Goal: Information Seeking & Learning: Learn about a topic

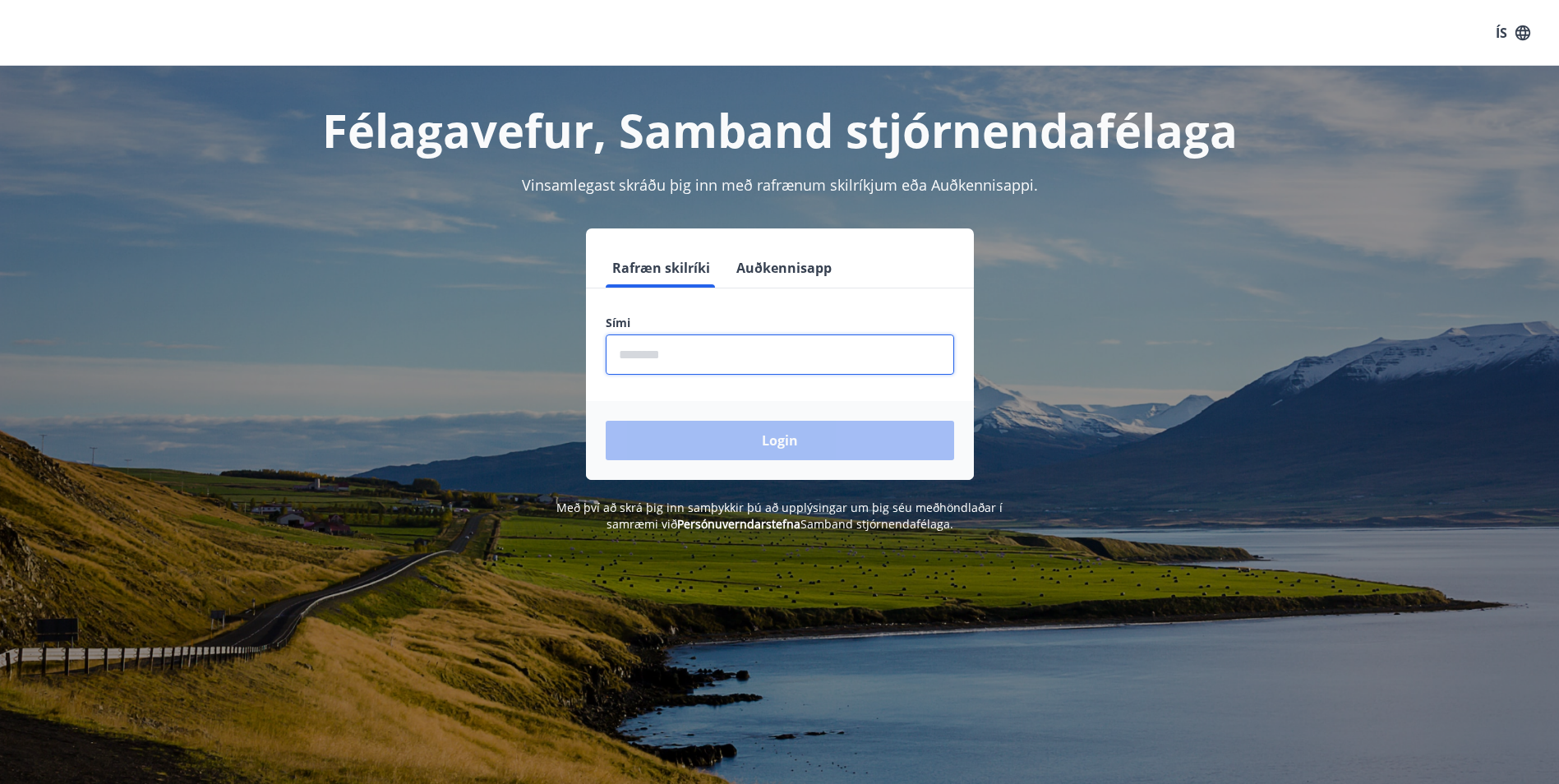
click at [747, 357] on input "phone" at bounding box center [780, 355] width 349 height 40
type input "********"
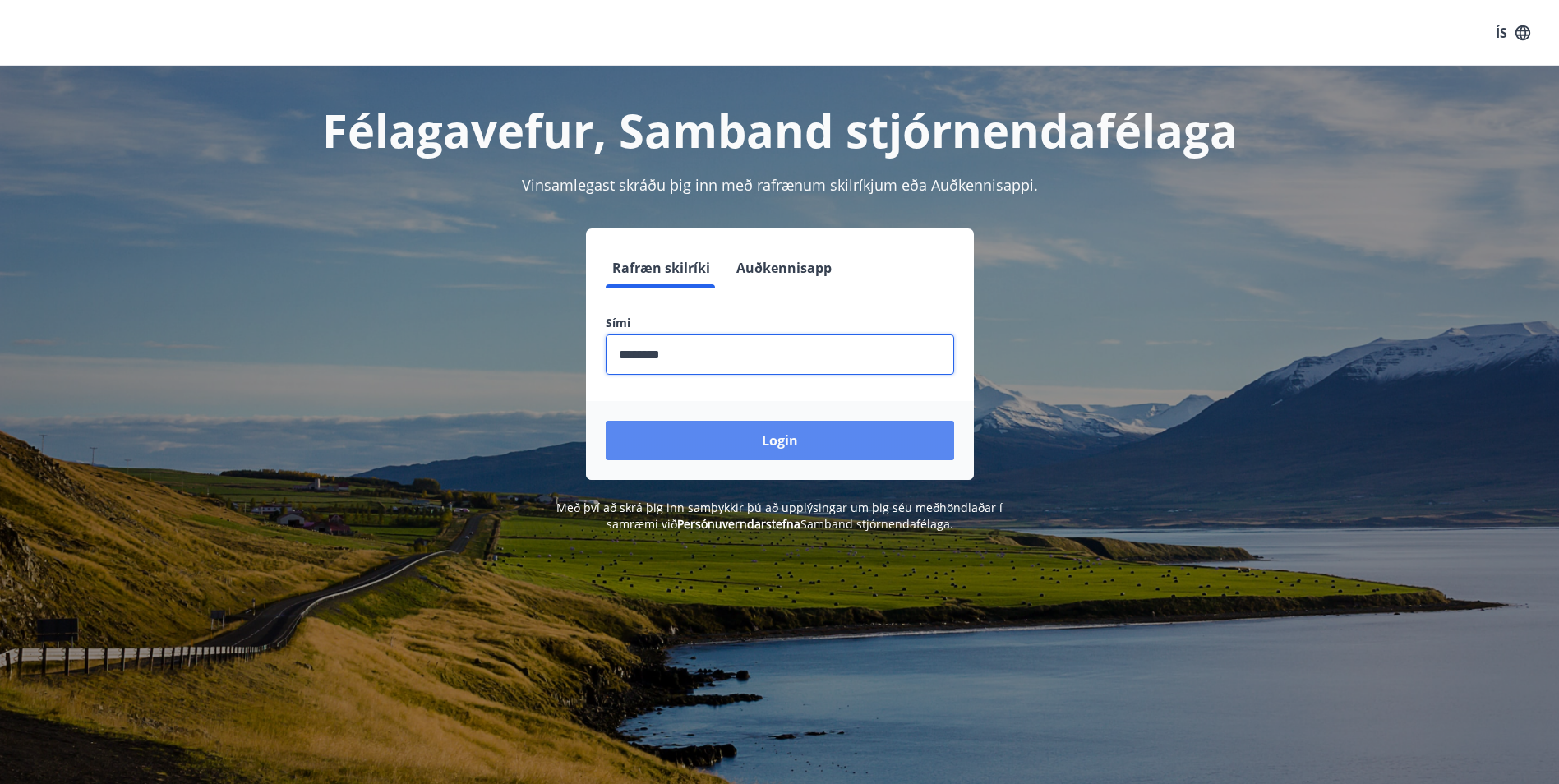
click at [771, 435] on button "Login" at bounding box center [780, 440] width 349 height 39
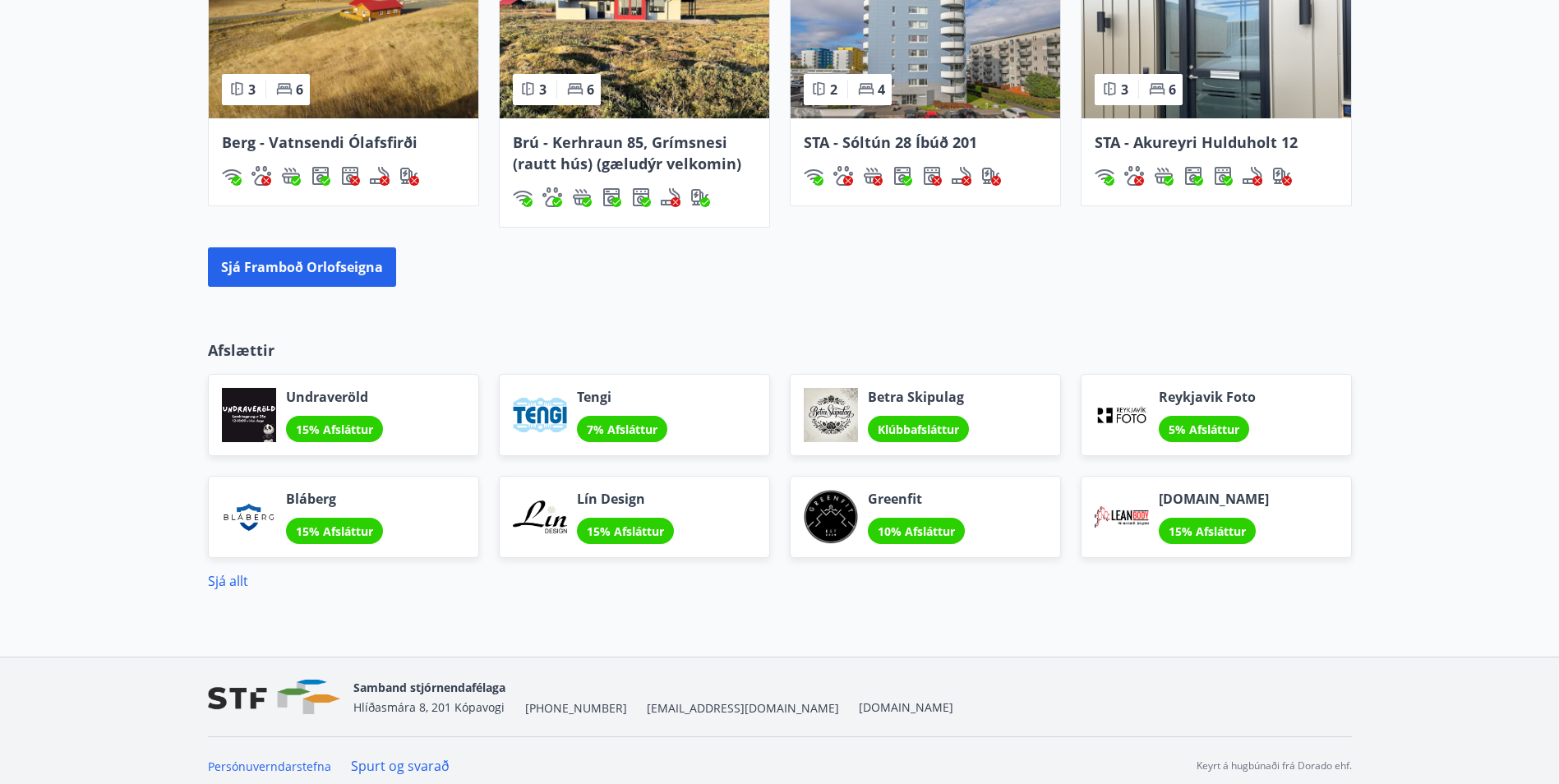
scroll to position [1197, 0]
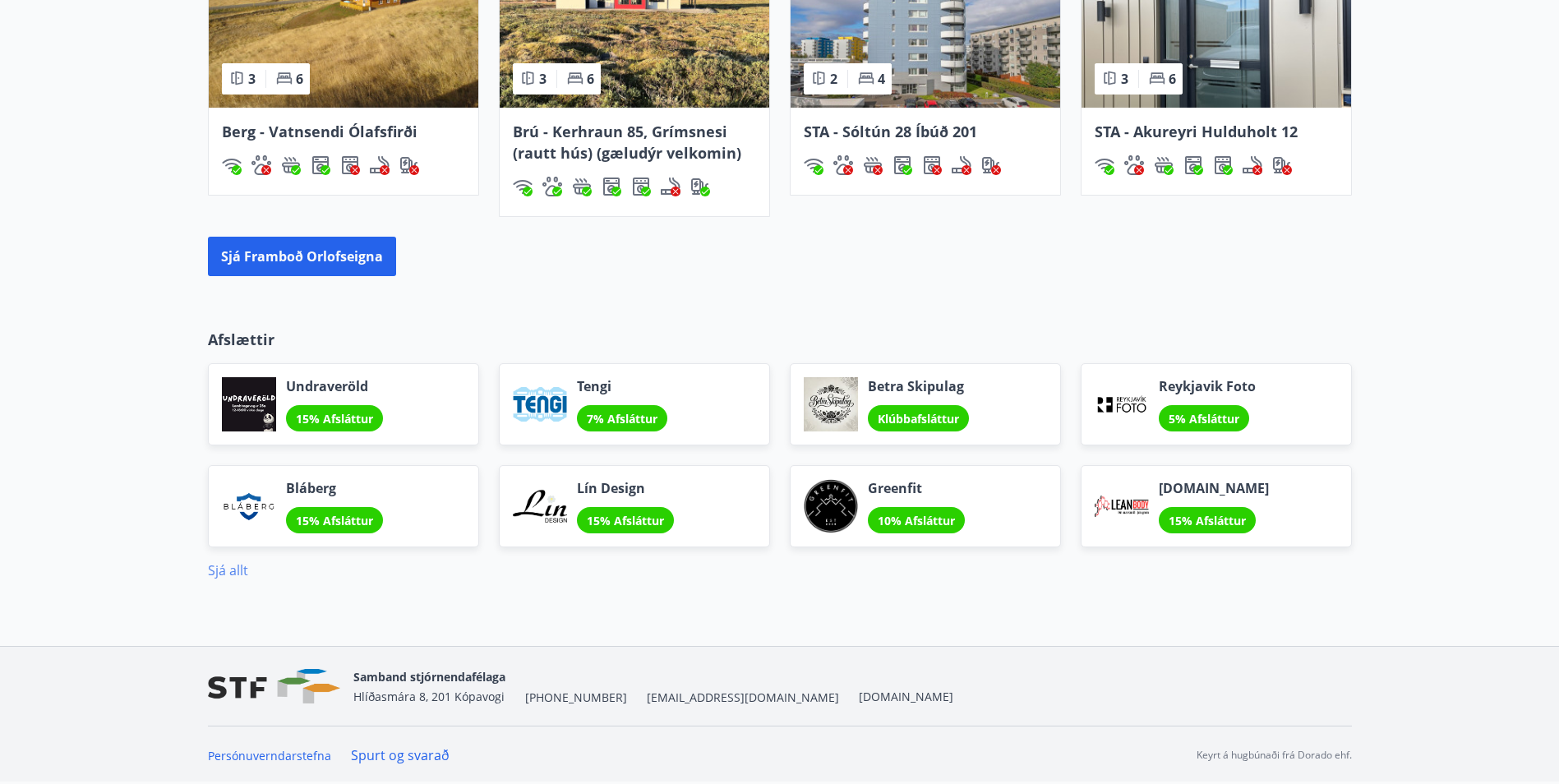
click at [240, 568] on link "Sjá allt" at bounding box center [228, 570] width 40 height 18
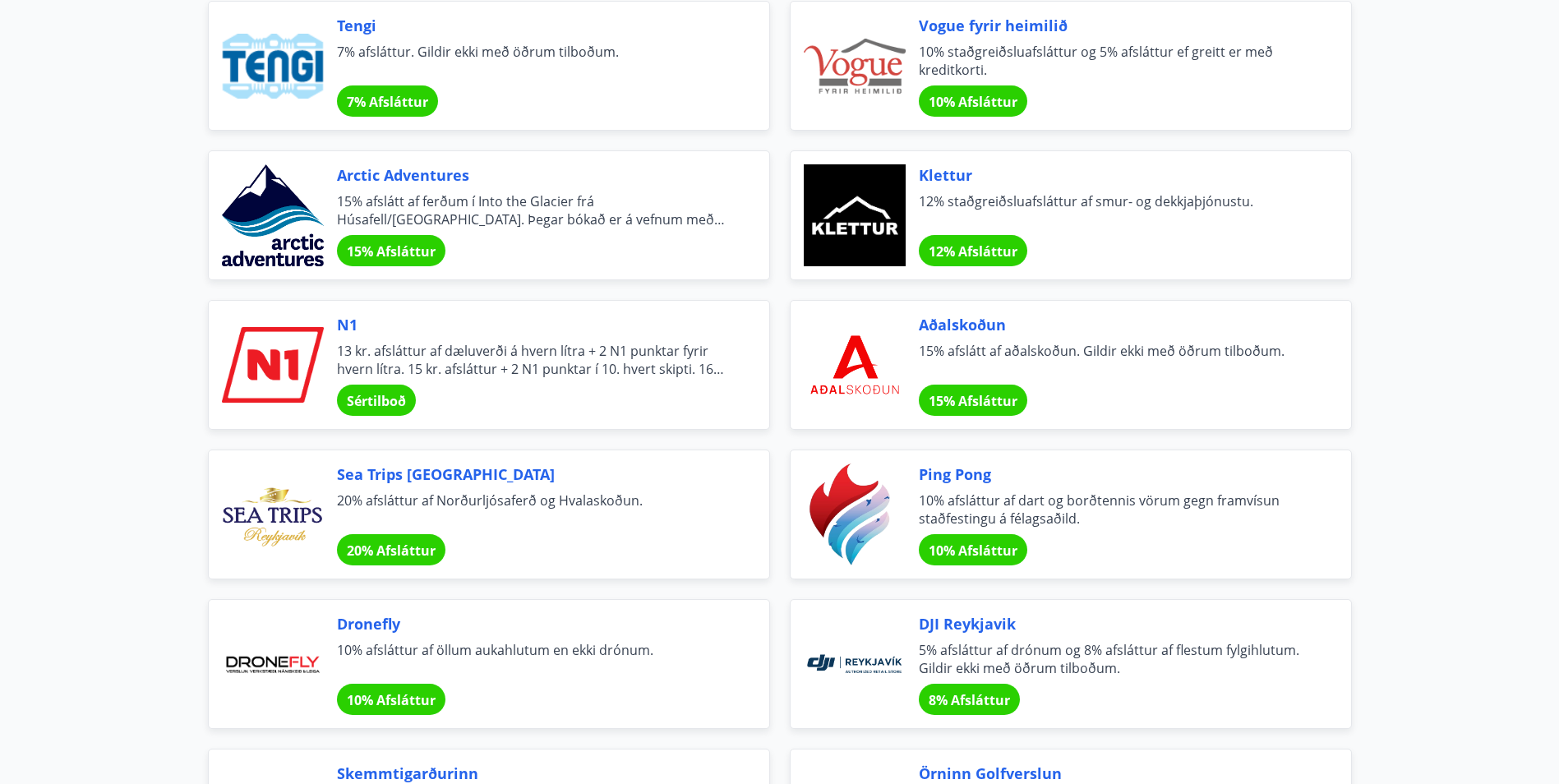
scroll to position [3040, 0]
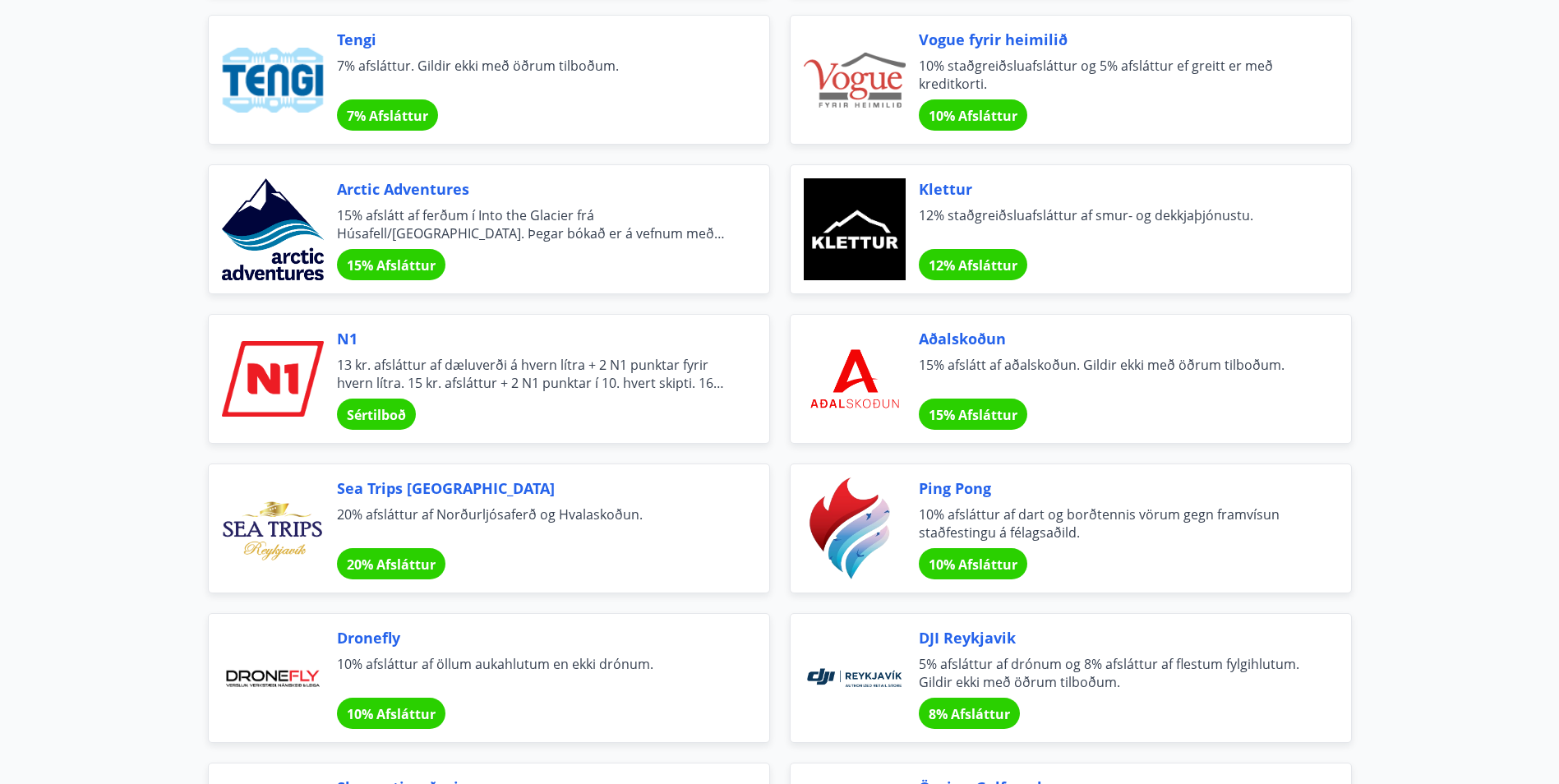
click at [377, 410] on span "Sértilboð" at bounding box center [377, 414] width 60 height 18
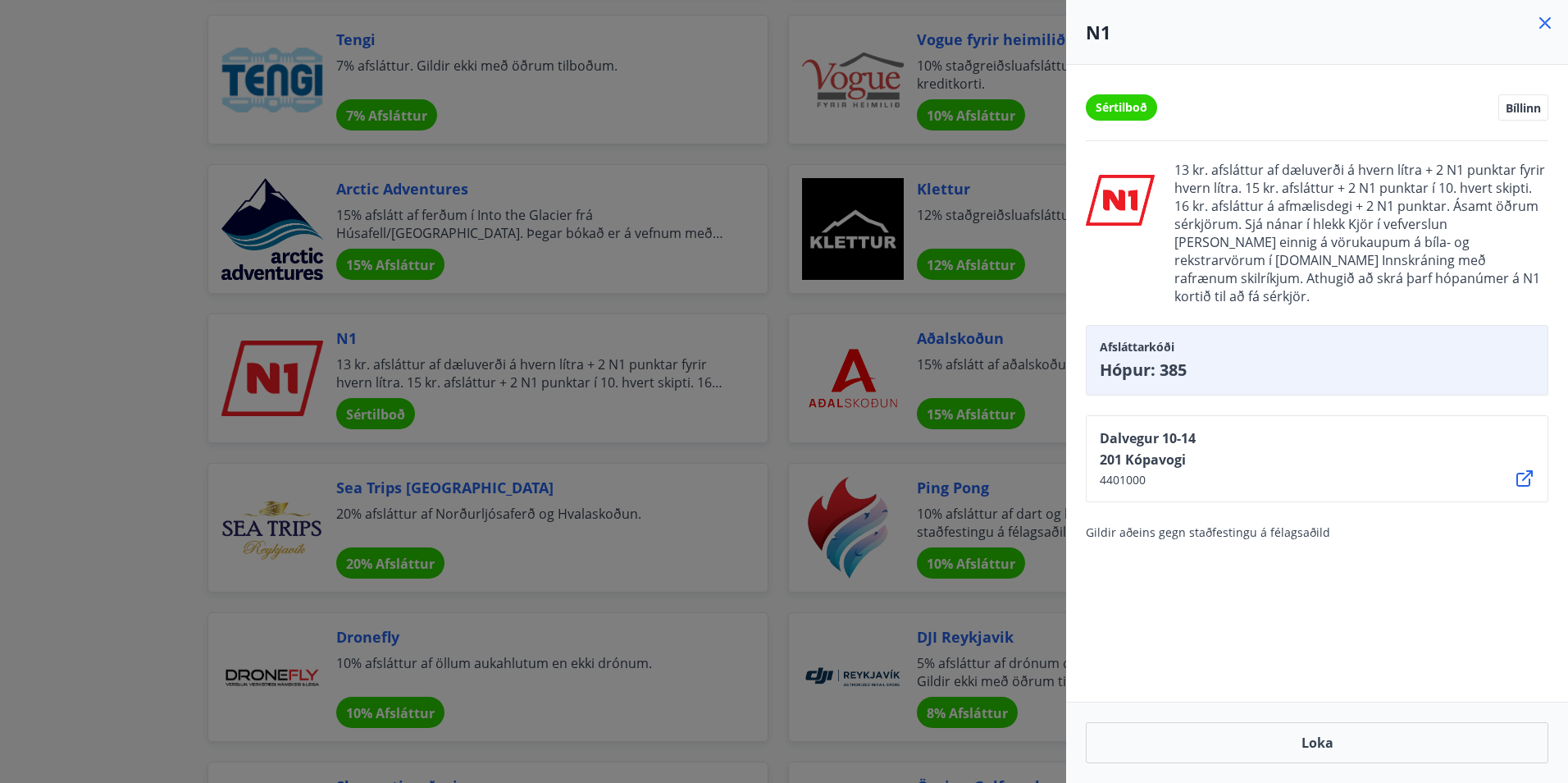
click at [1545, 20] on icon at bounding box center [1545, 23] width 20 height 20
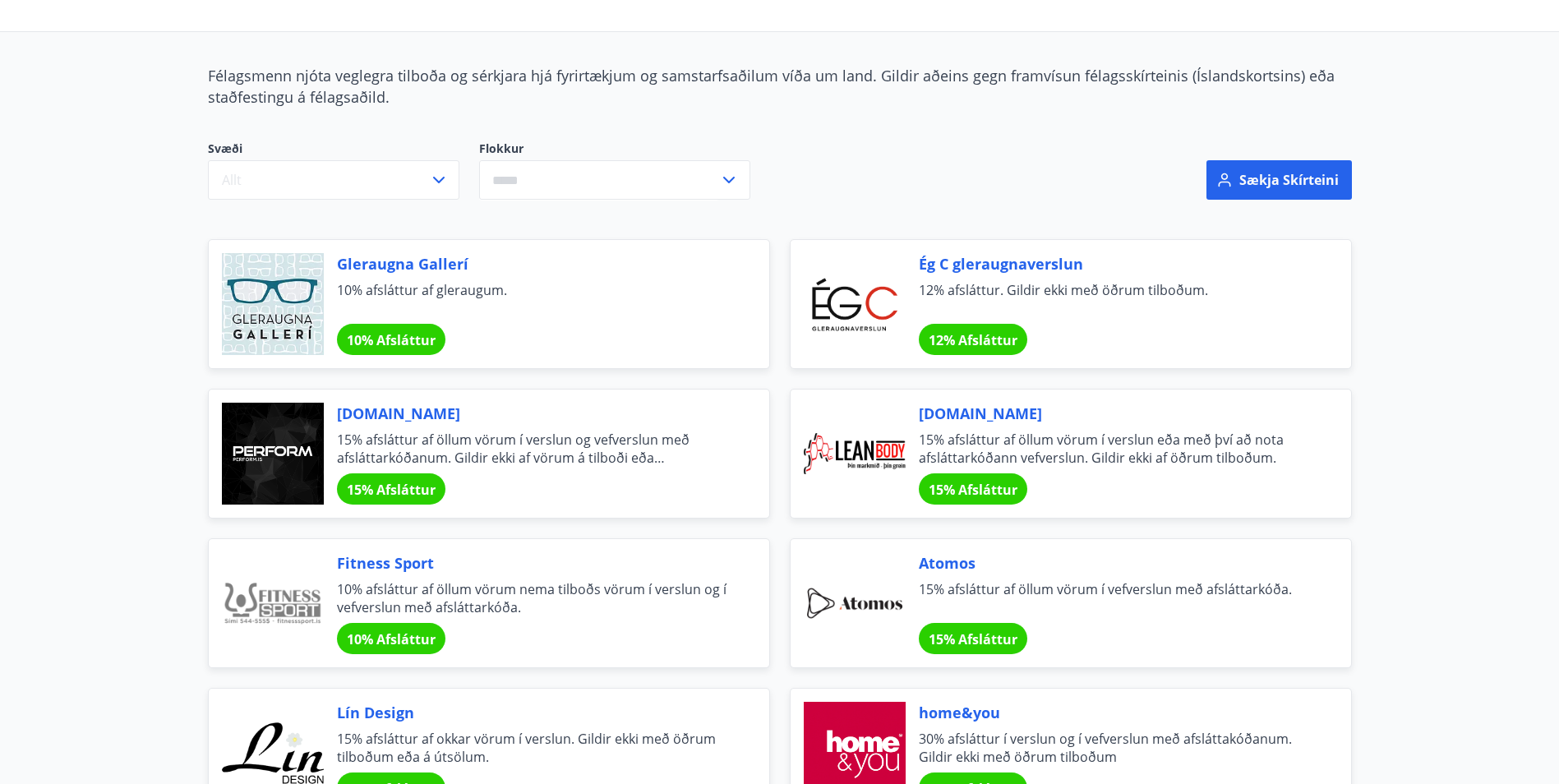
scroll to position [0, 0]
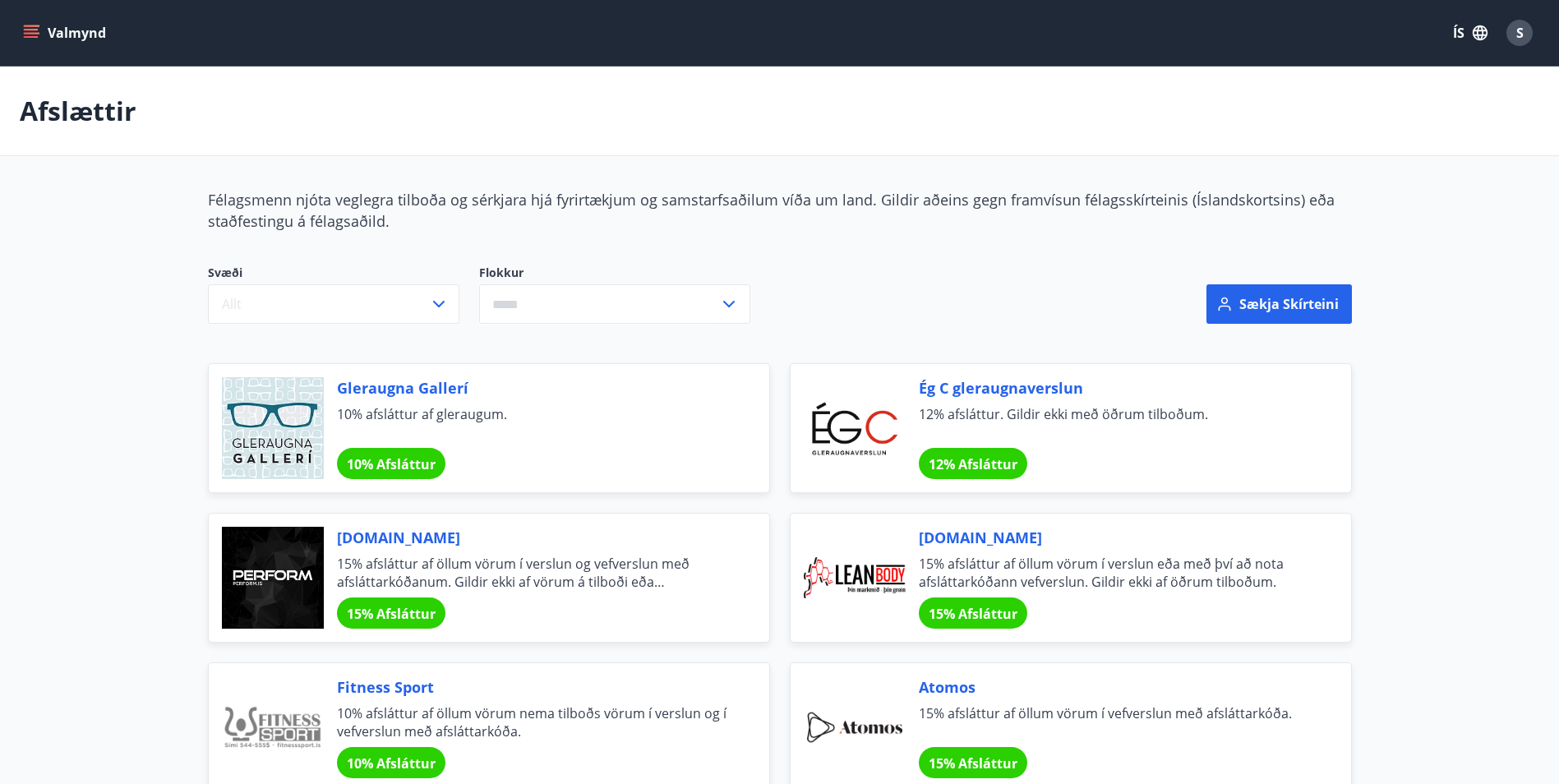
click at [28, 32] on icon "menu" at bounding box center [31, 32] width 17 height 17
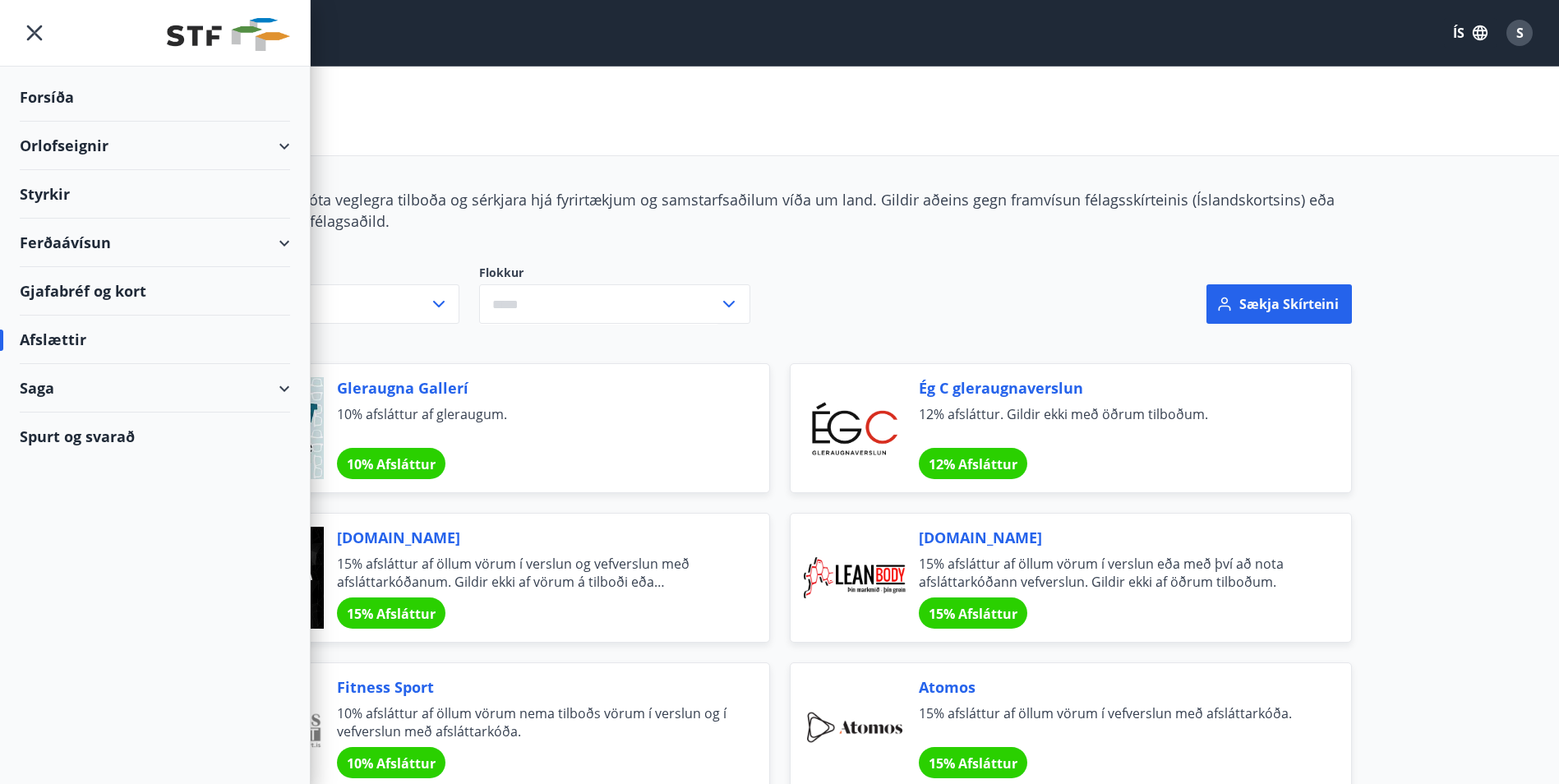
click at [107, 441] on div "Spurt og svarað" at bounding box center [155, 436] width 271 height 47
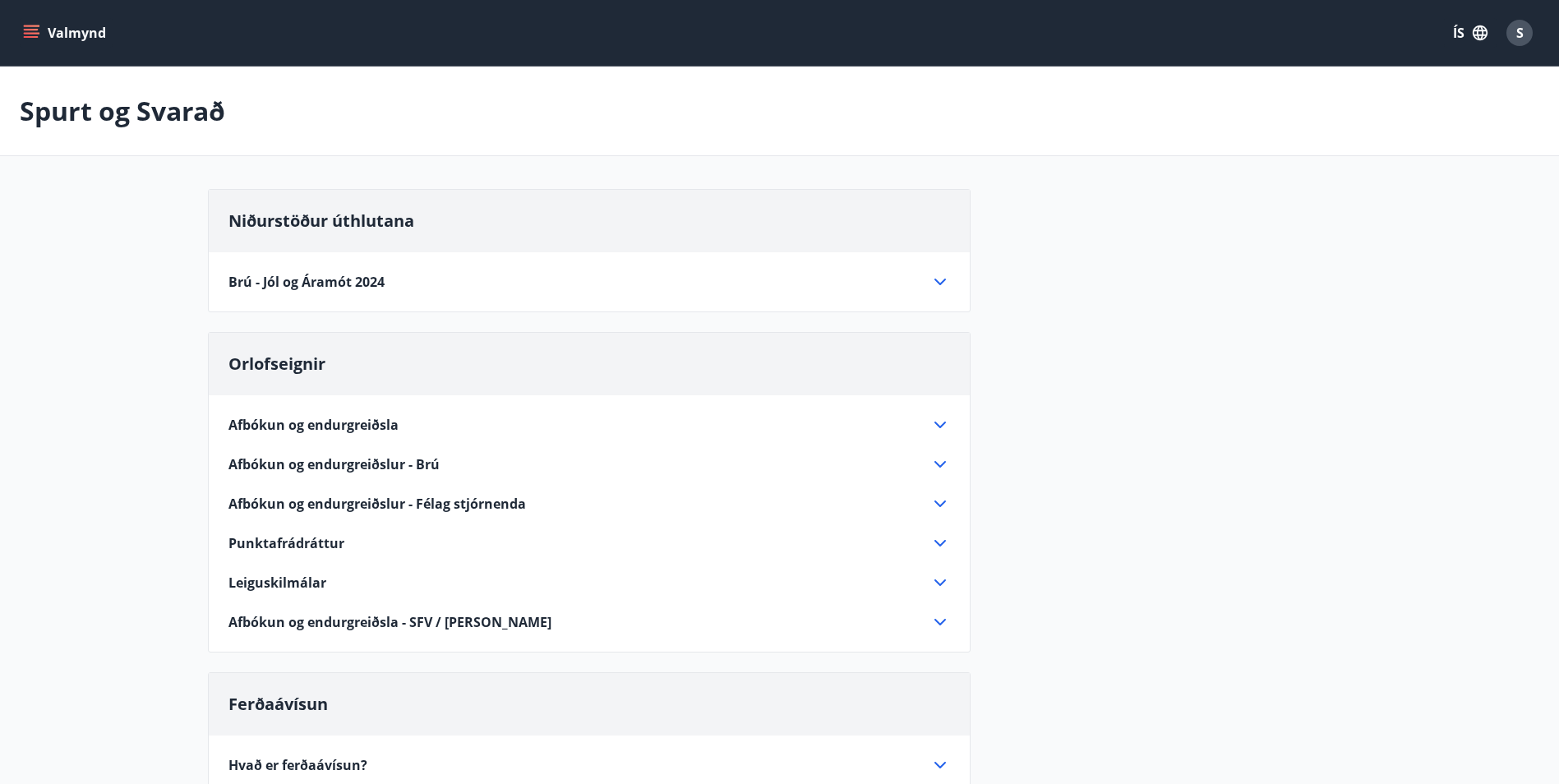
click at [27, 35] on icon "menu" at bounding box center [31, 32] width 17 height 17
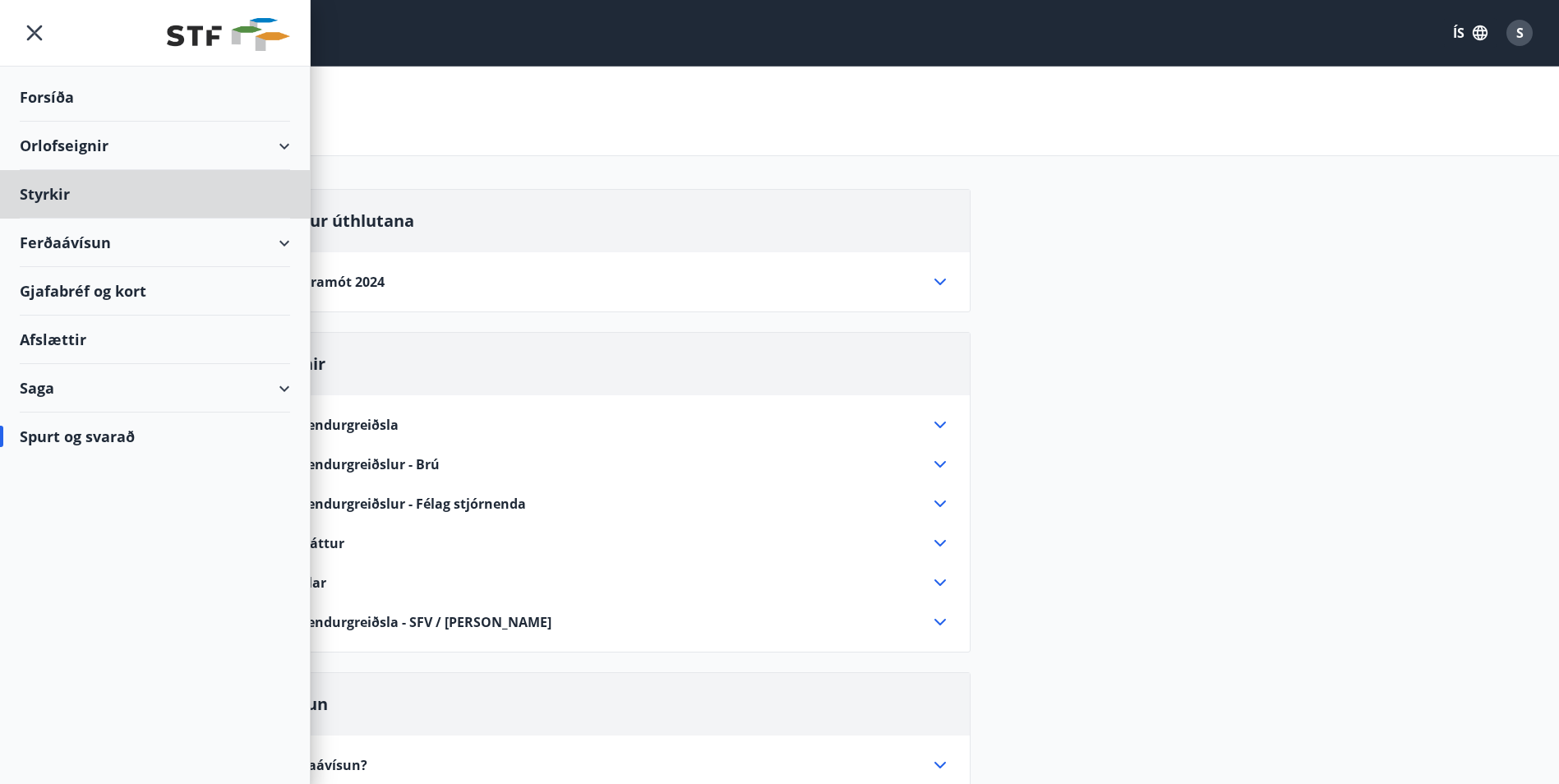
click at [46, 95] on div "Forsíða" at bounding box center [155, 96] width 271 height 48
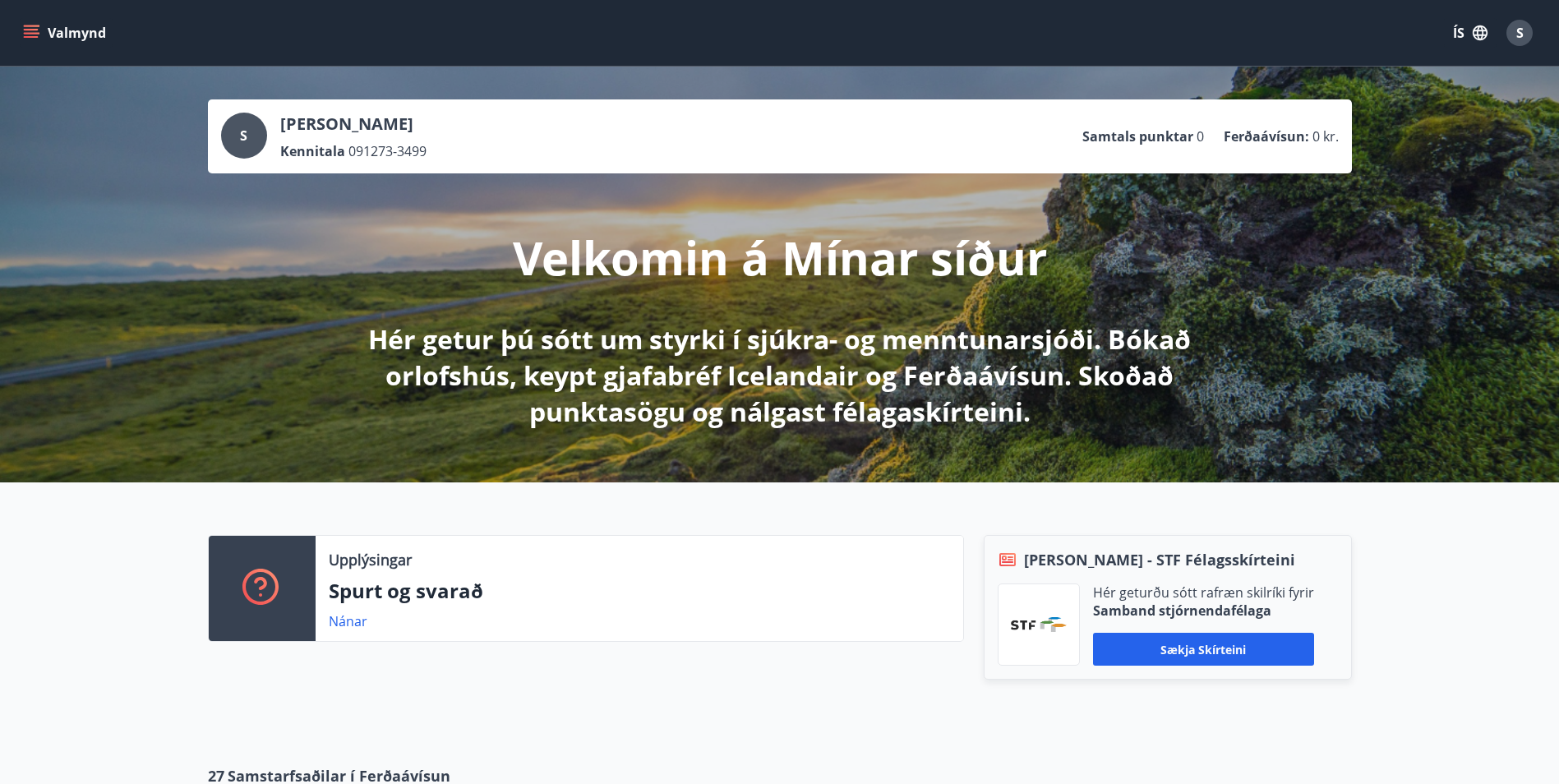
click at [247, 138] on div "S" at bounding box center [244, 135] width 46 height 46
click at [232, 129] on div "S" at bounding box center [244, 135] width 46 height 46
click at [252, 143] on div "S" at bounding box center [244, 135] width 46 height 46
click at [57, 32] on button "Valmynd" at bounding box center [67, 33] width 93 height 30
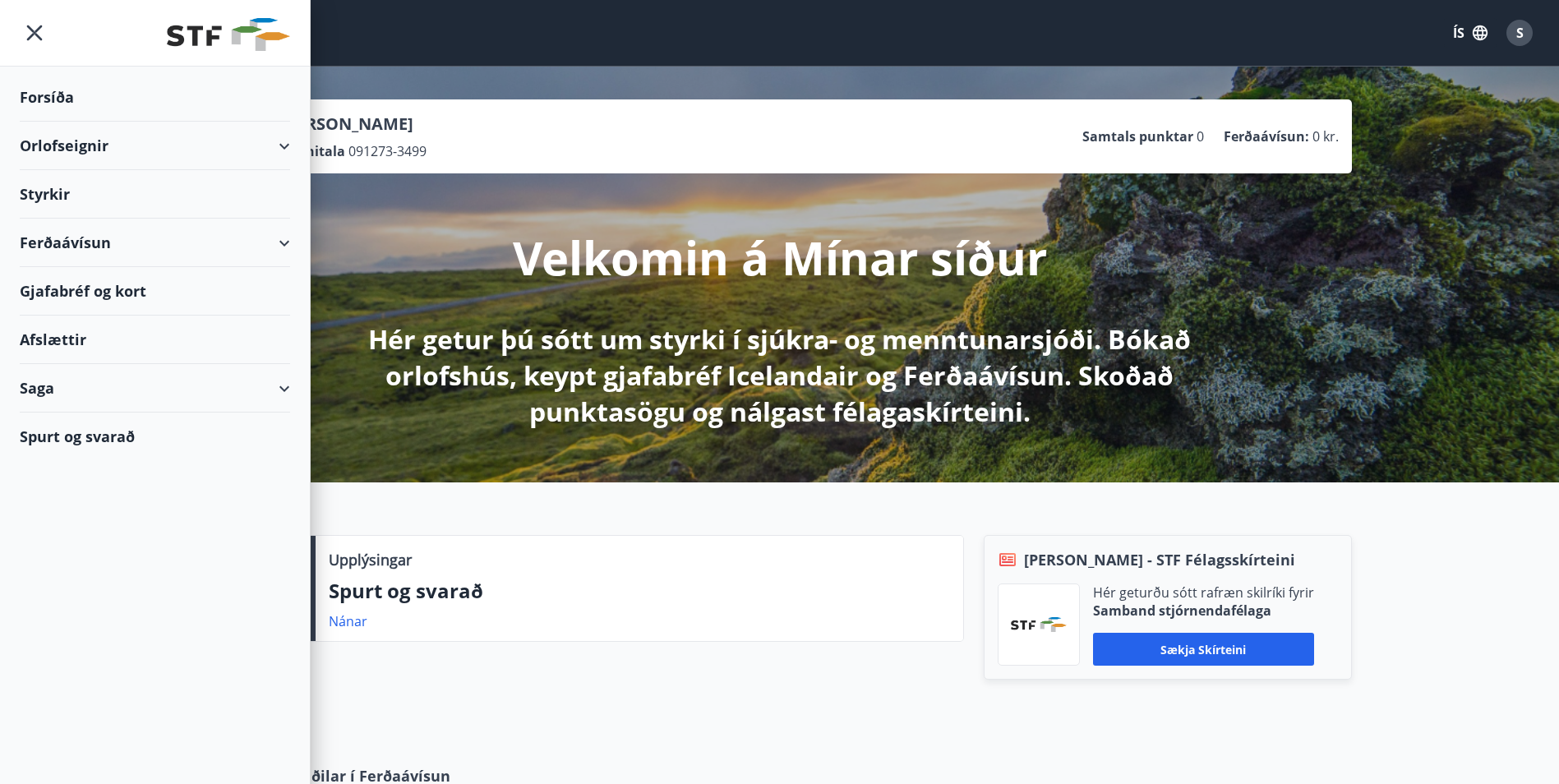
click at [282, 387] on div "Saga" at bounding box center [155, 387] width 271 height 48
click at [285, 244] on div "Ferðaávísun" at bounding box center [155, 242] width 271 height 48
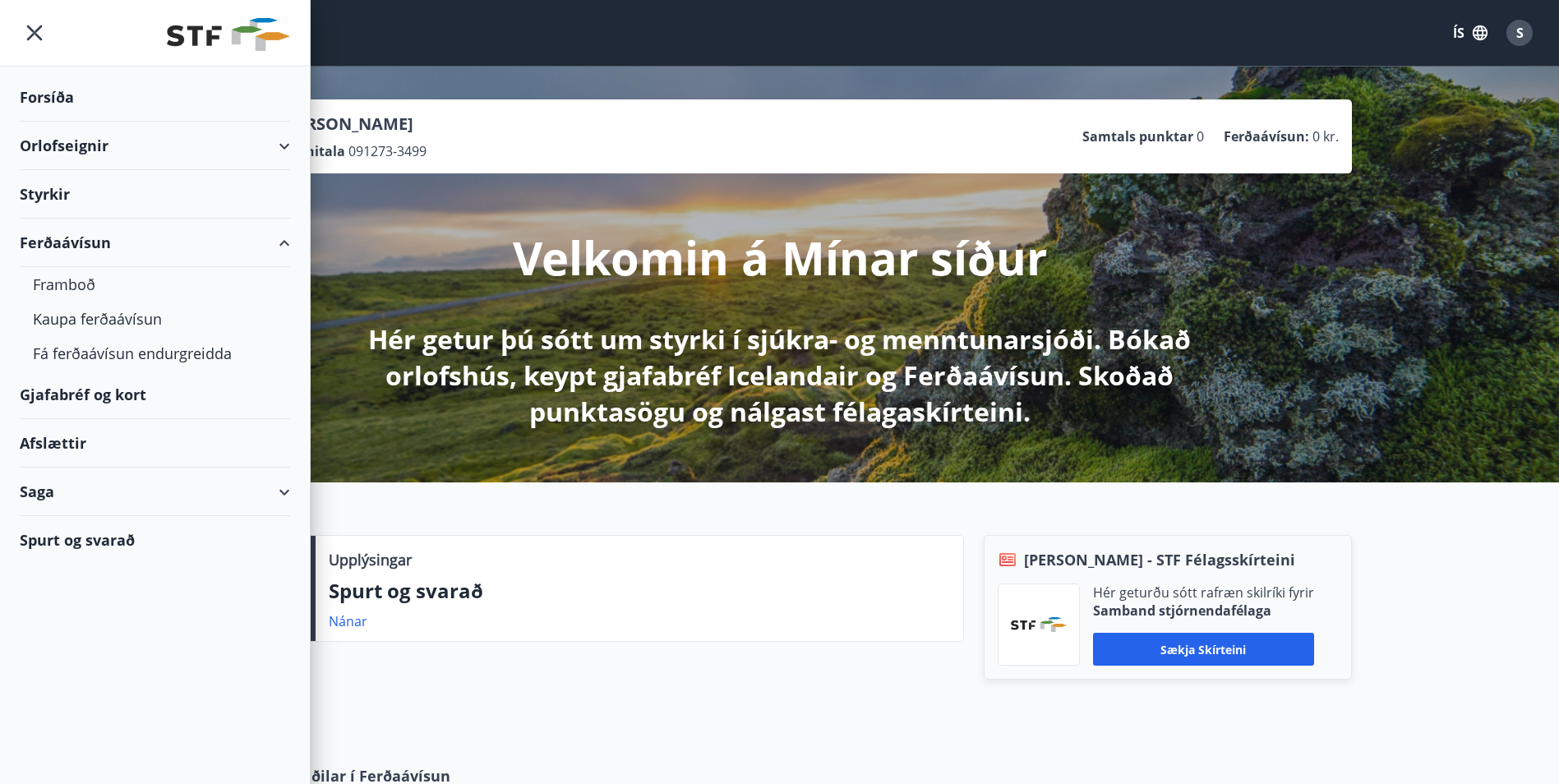
click at [285, 244] on div "Ferðaávísun" at bounding box center [155, 242] width 271 height 48
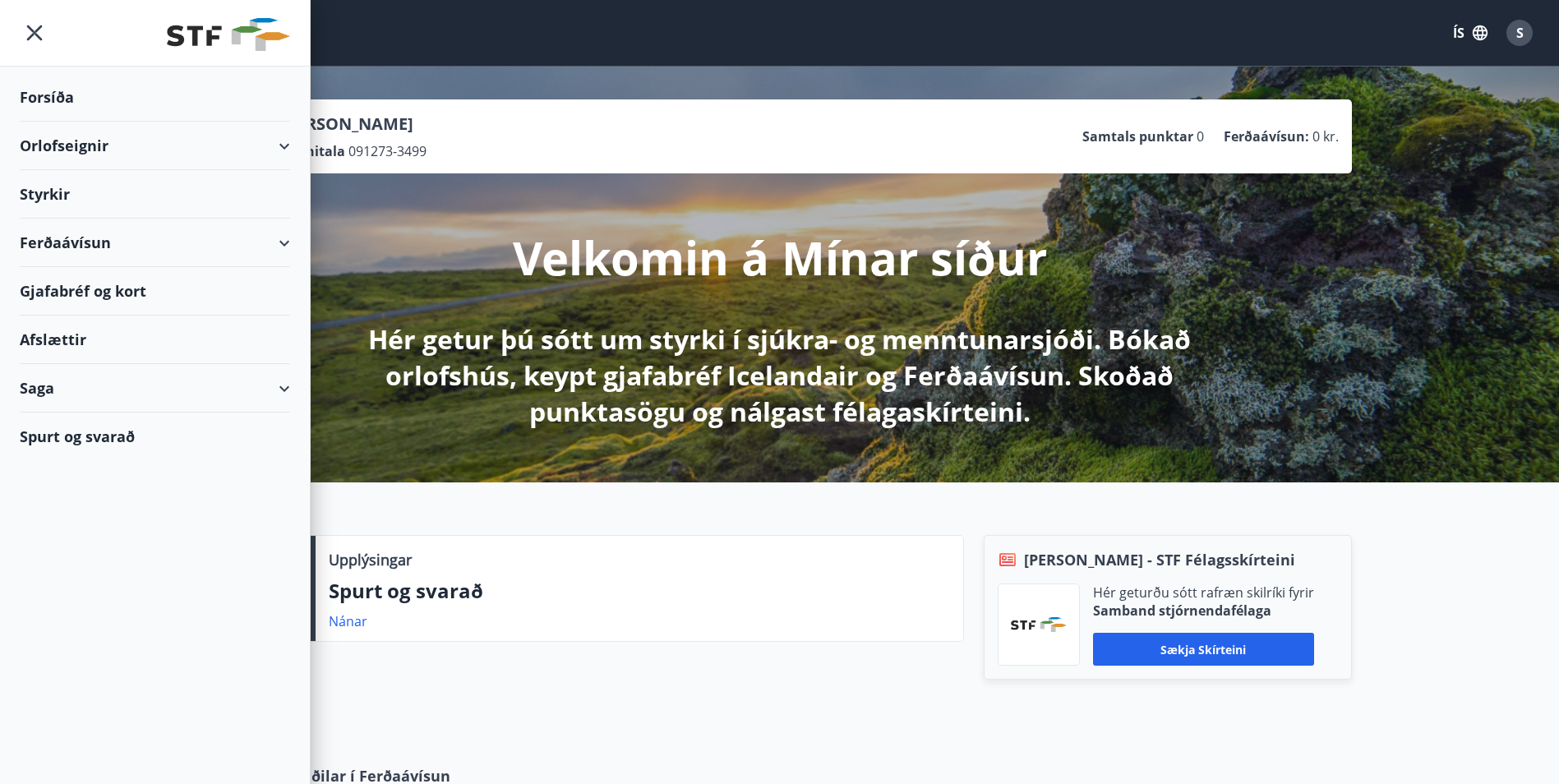
click at [285, 144] on div "Orlofseignir" at bounding box center [155, 145] width 271 height 48
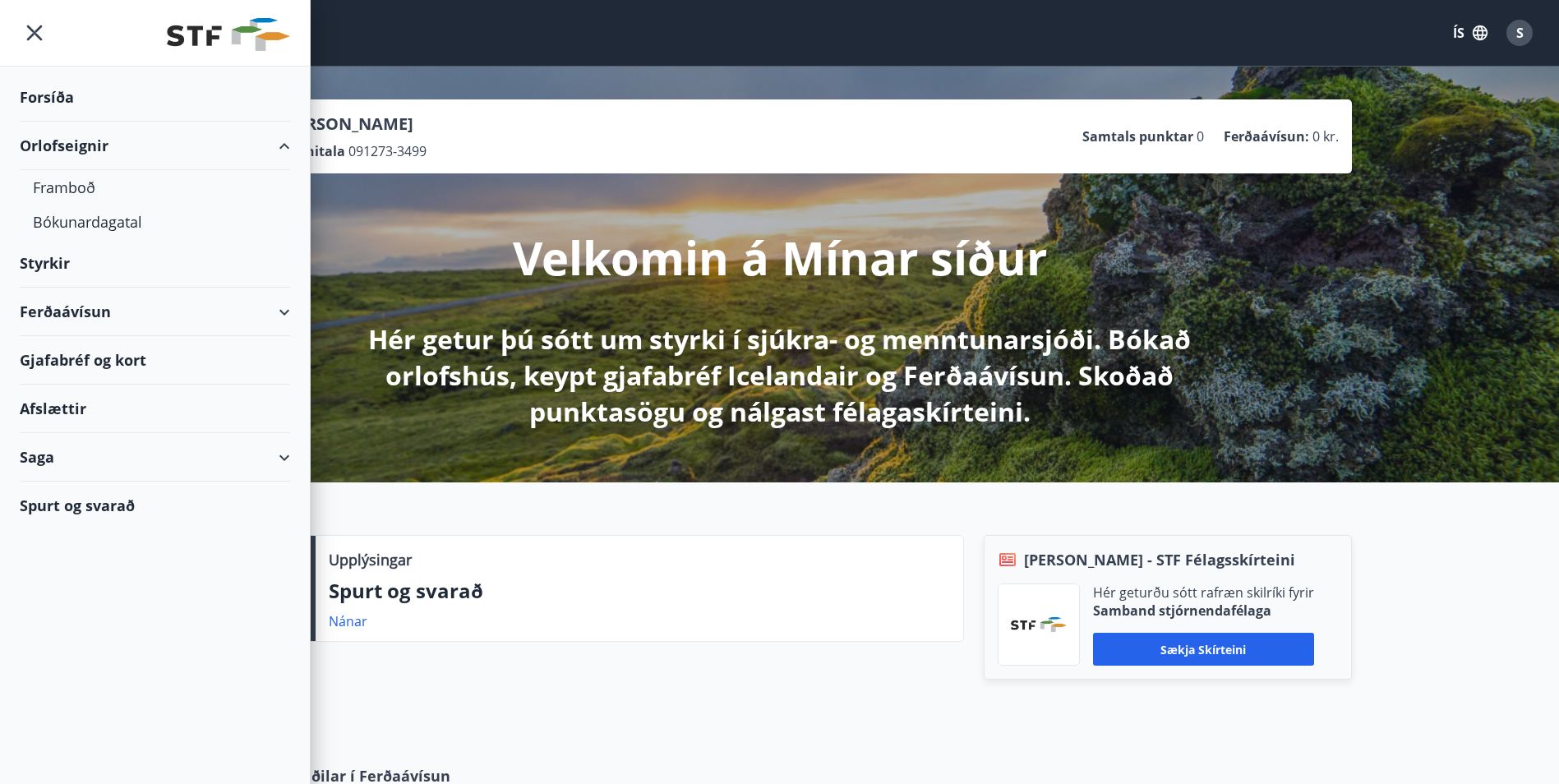
click at [285, 144] on div "Orlofseignir" at bounding box center [155, 145] width 271 height 48
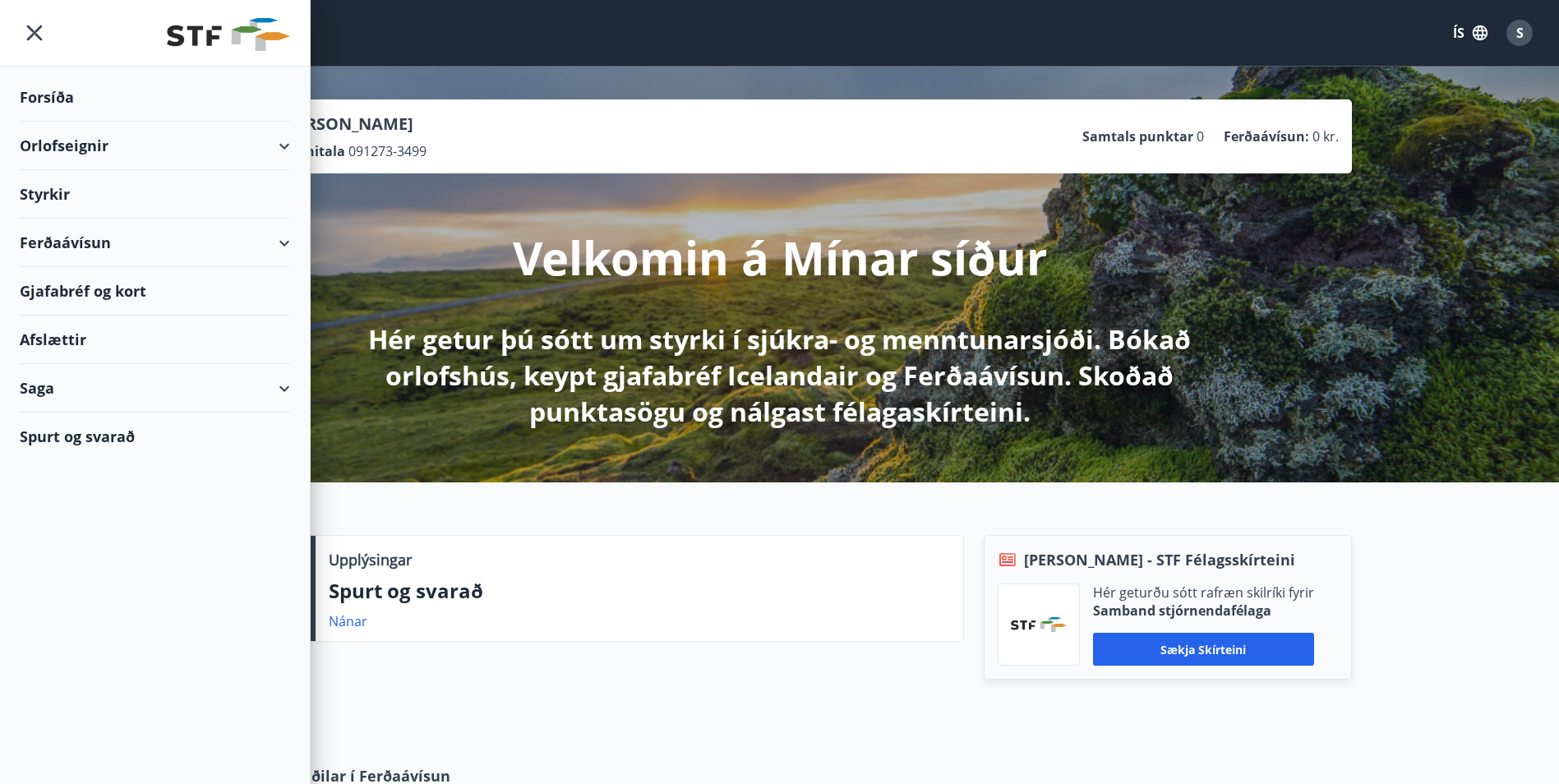
click at [284, 387] on div "Saga" at bounding box center [155, 387] width 271 height 48
click at [164, 575] on div "Inneign" at bounding box center [155, 567] width 244 height 34
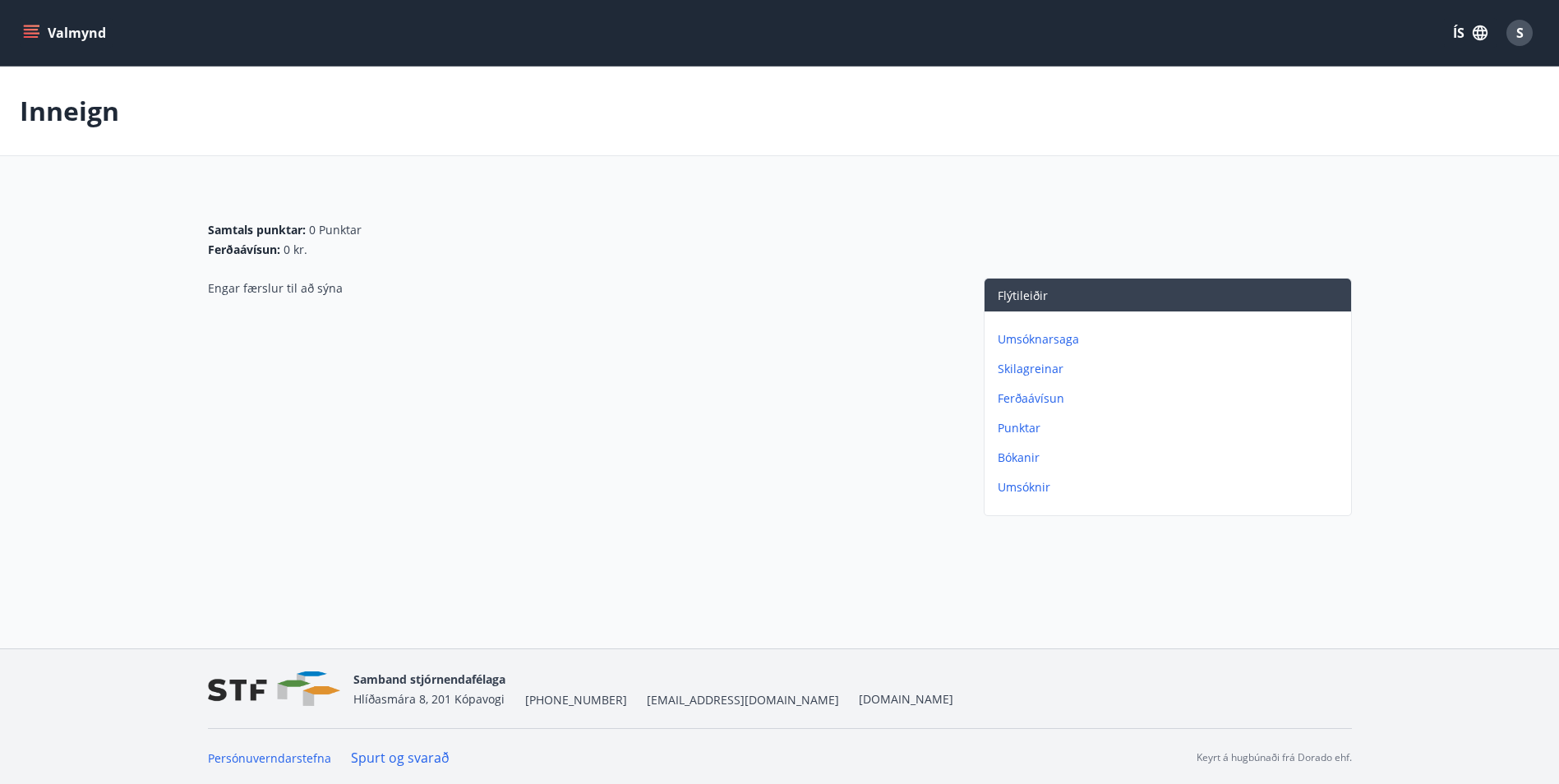
click at [30, 26] on icon "menu" at bounding box center [32, 26] width 18 height 2
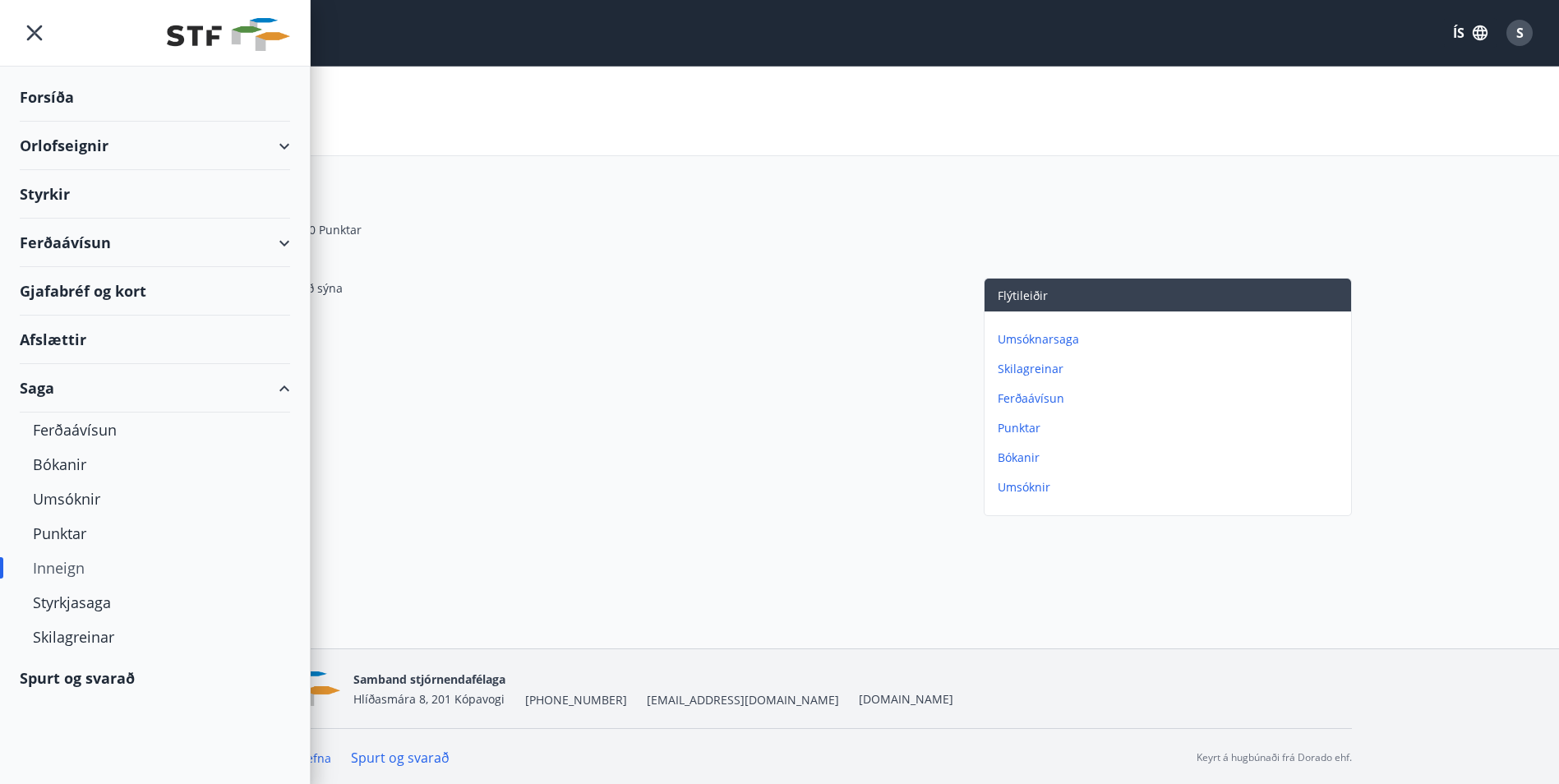
click at [580, 293] on div "Engar færslur til að sýna" at bounding box center [579, 399] width 743 height 244
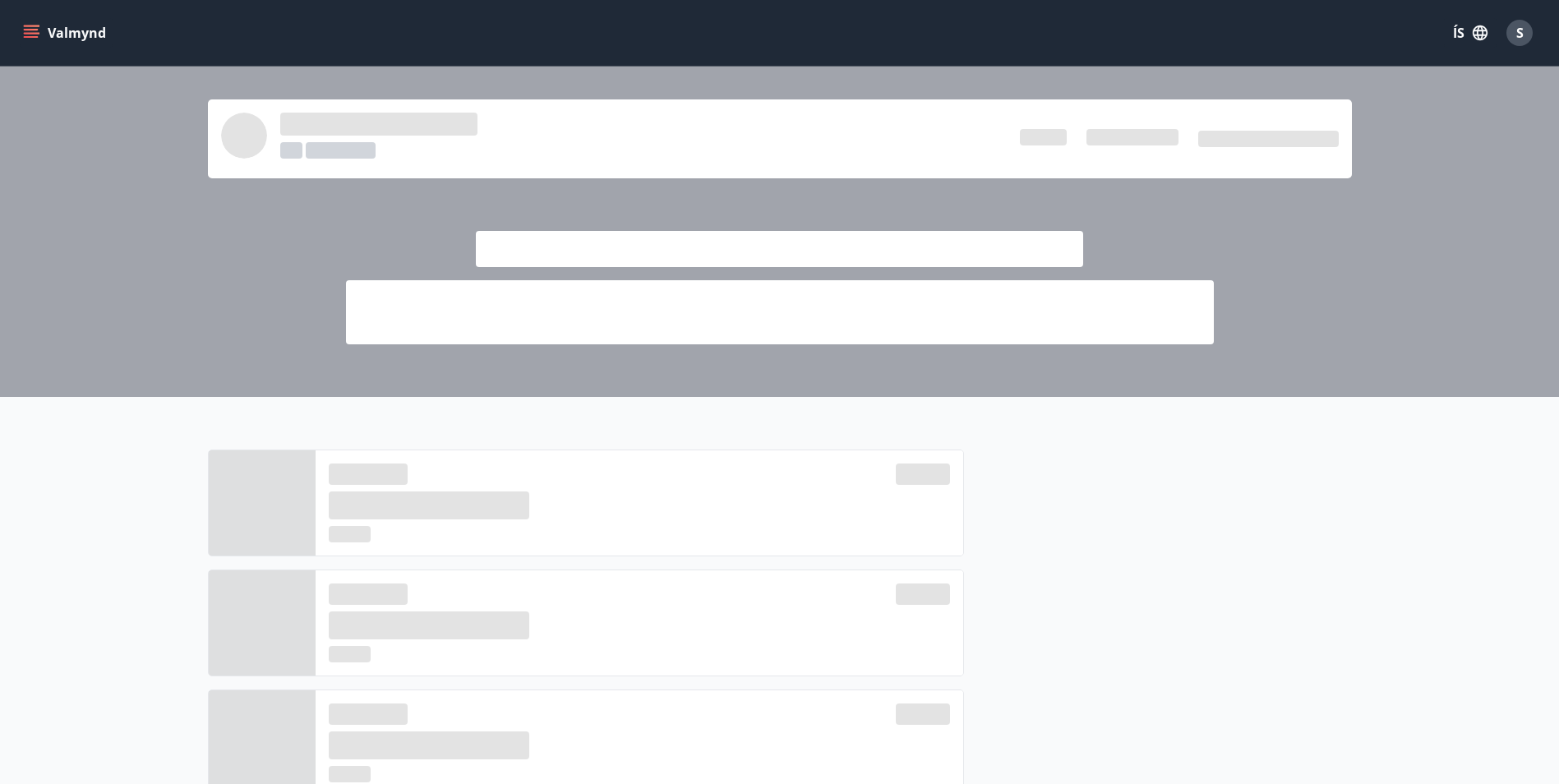
click at [33, 32] on icon "menu" at bounding box center [31, 32] width 17 height 17
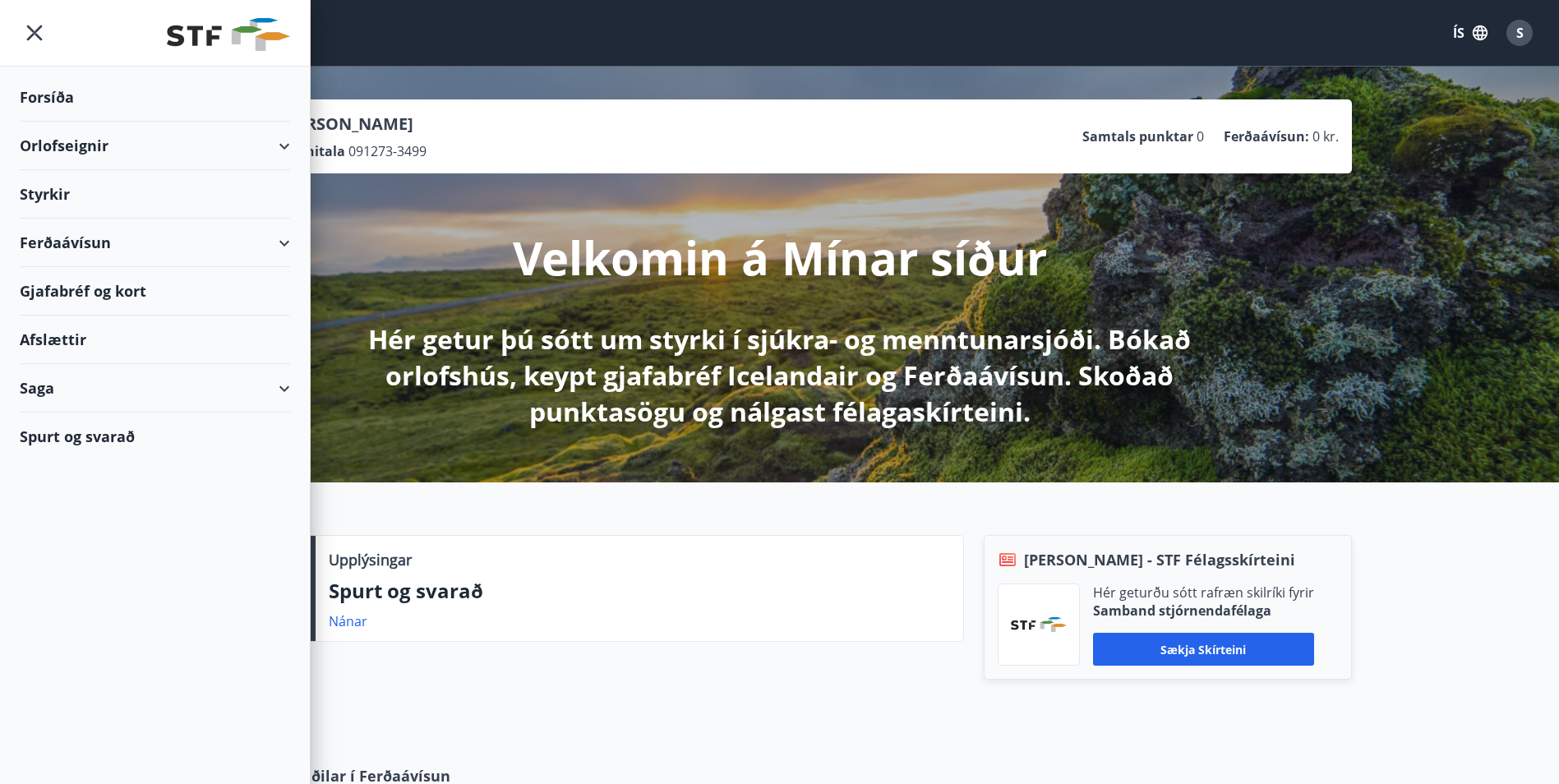
click at [377, 244] on div "Velkomin á Mínar síður Hér getur þú sótt um styrki í sjúkra- og menntunarsjóði.…" at bounding box center [780, 301] width 920 height 257
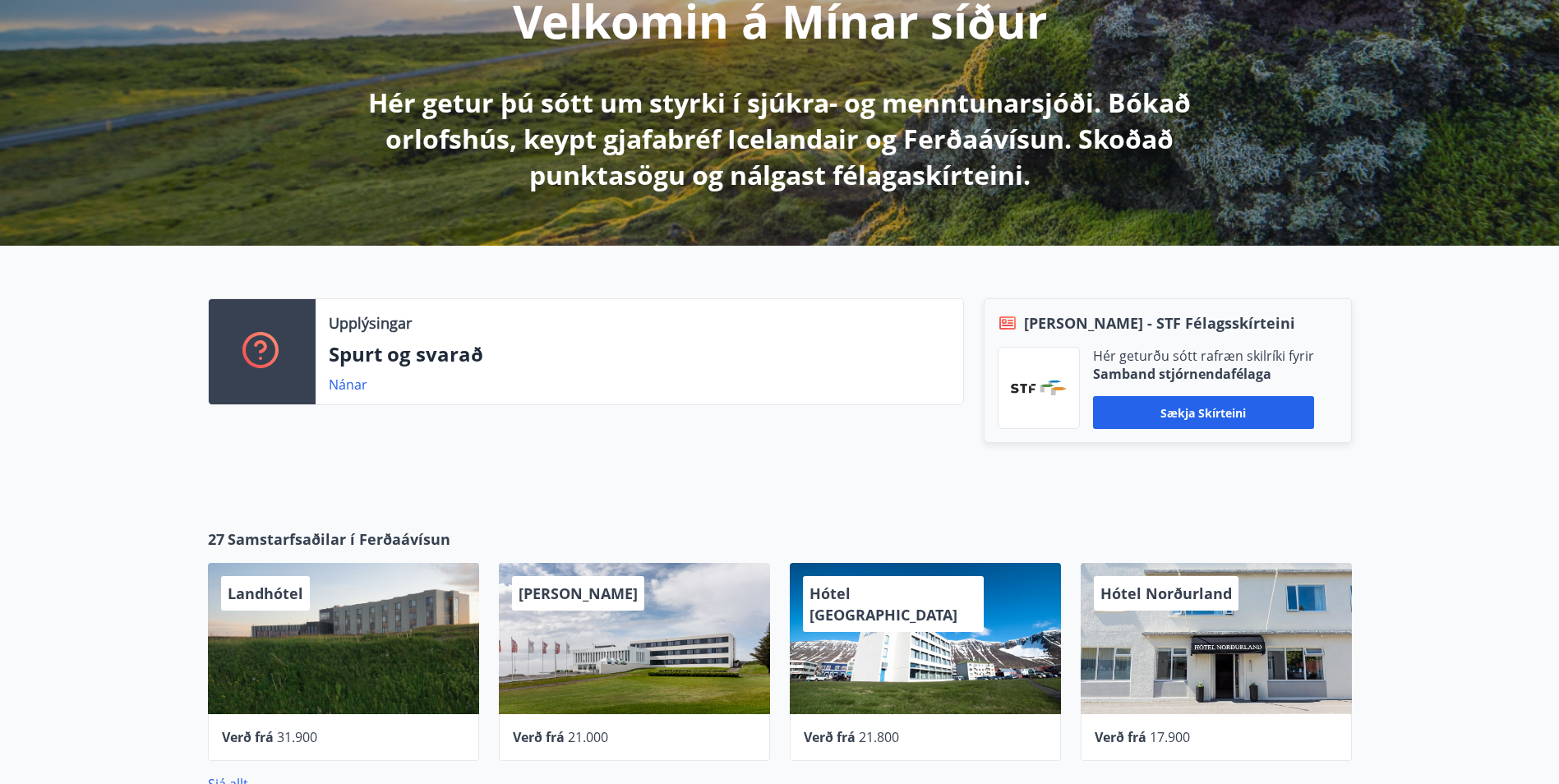
scroll to position [246, 0]
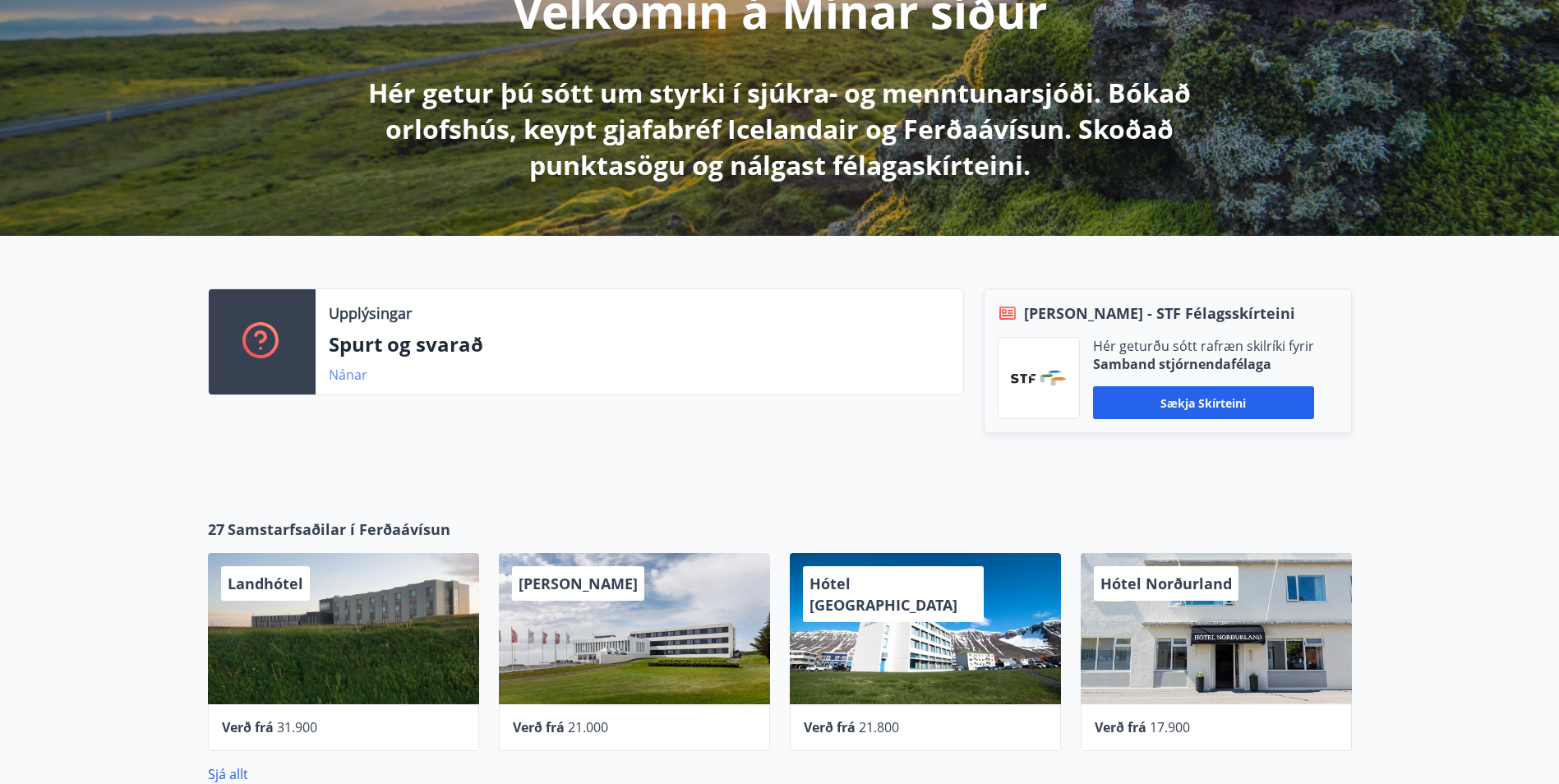
click at [345, 377] on link "Nánar" at bounding box center [348, 374] width 39 height 18
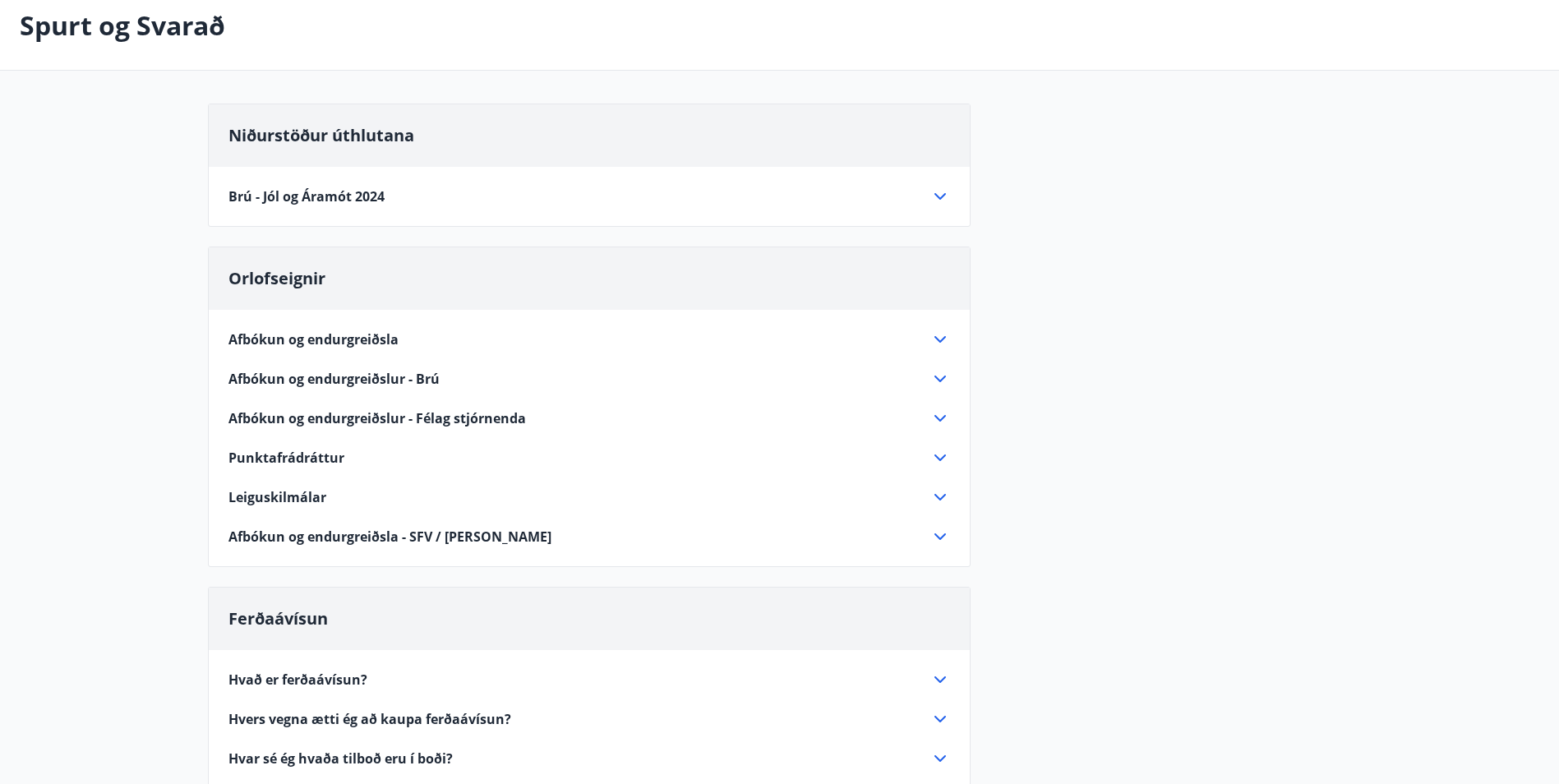
scroll to position [82, 0]
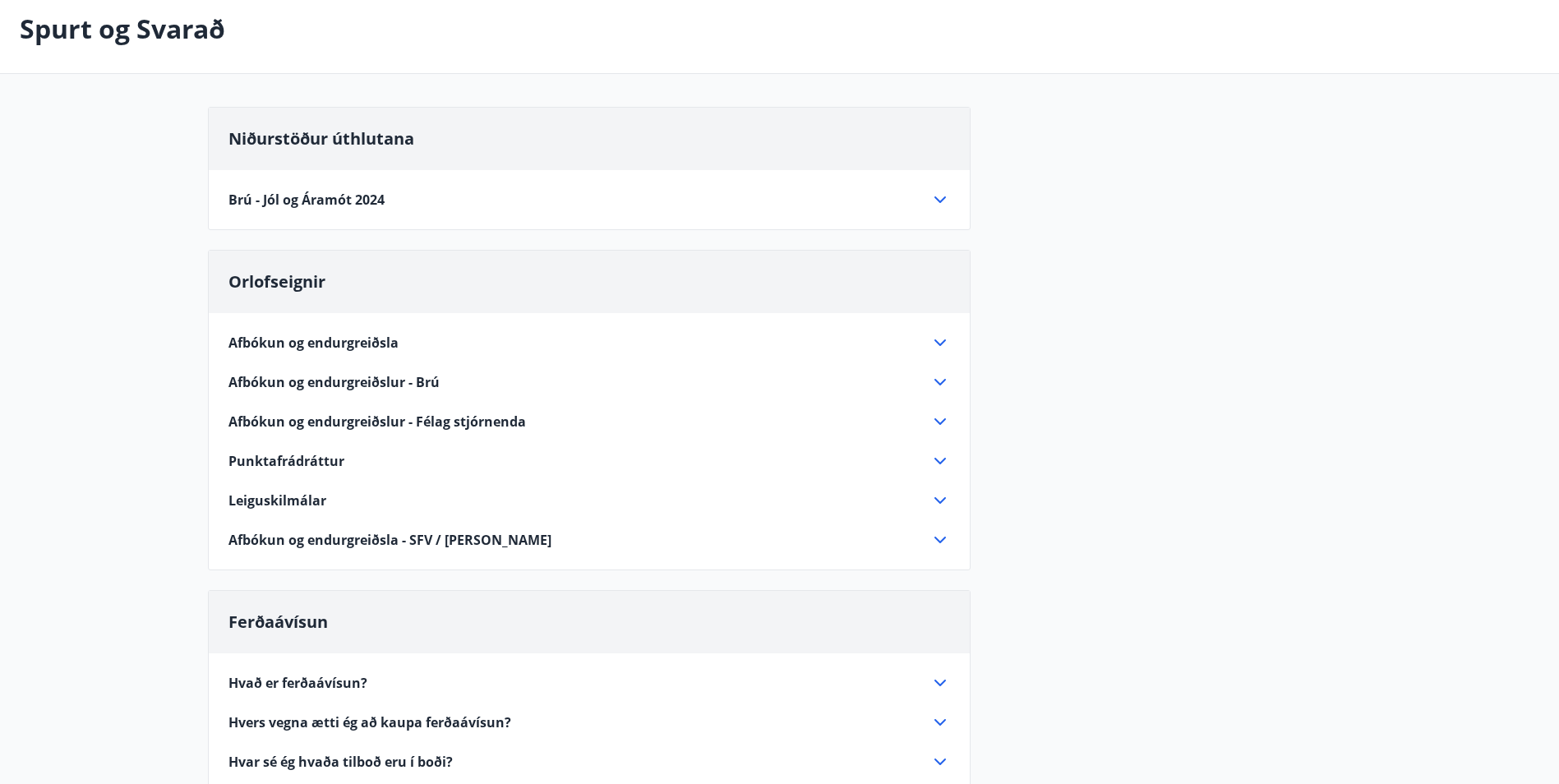
click at [939, 201] on icon at bounding box center [940, 200] width 20 height 20
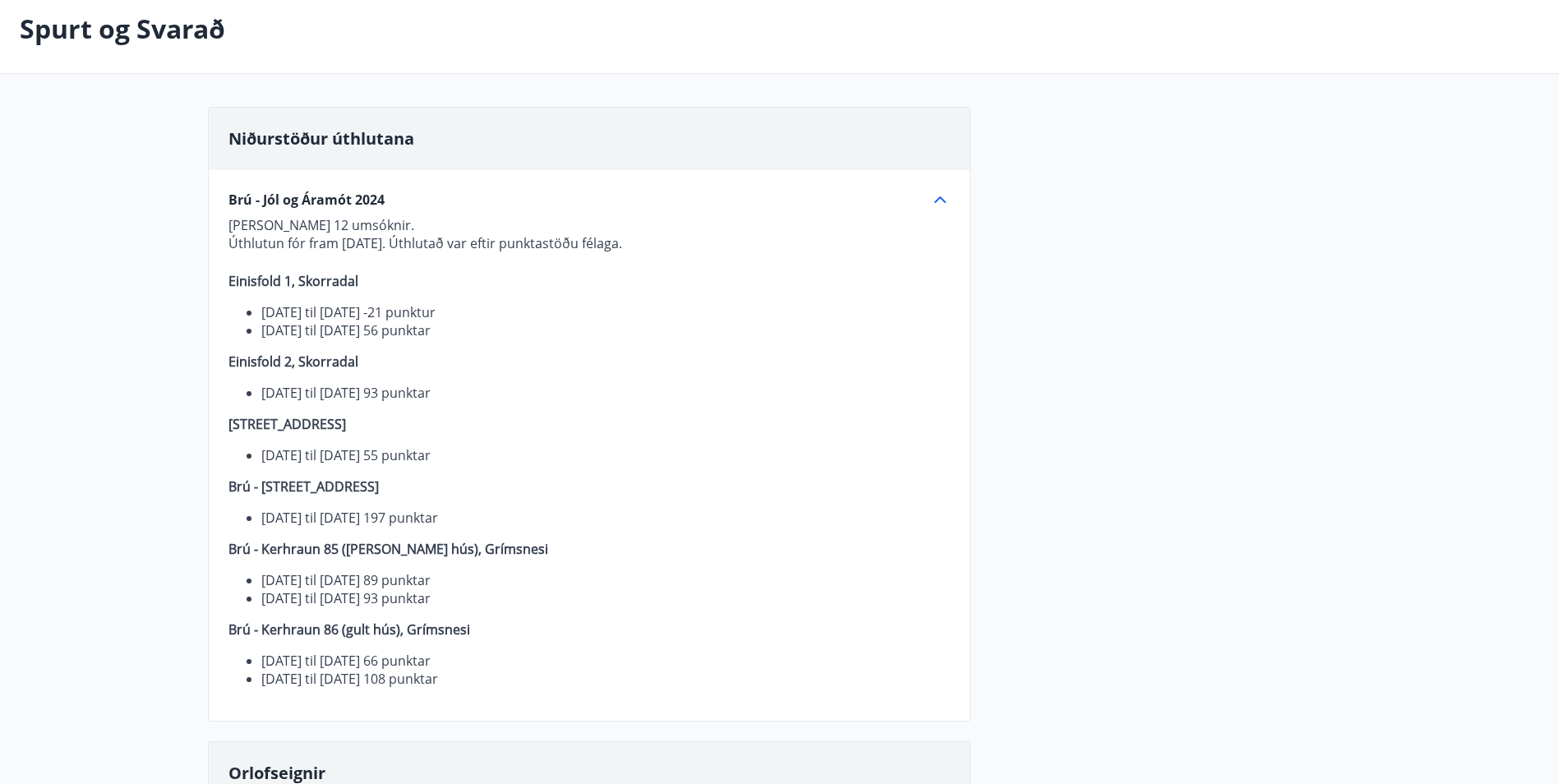
click at [940, 200] on icon at bounding box center [940, 200] width 20 height 20
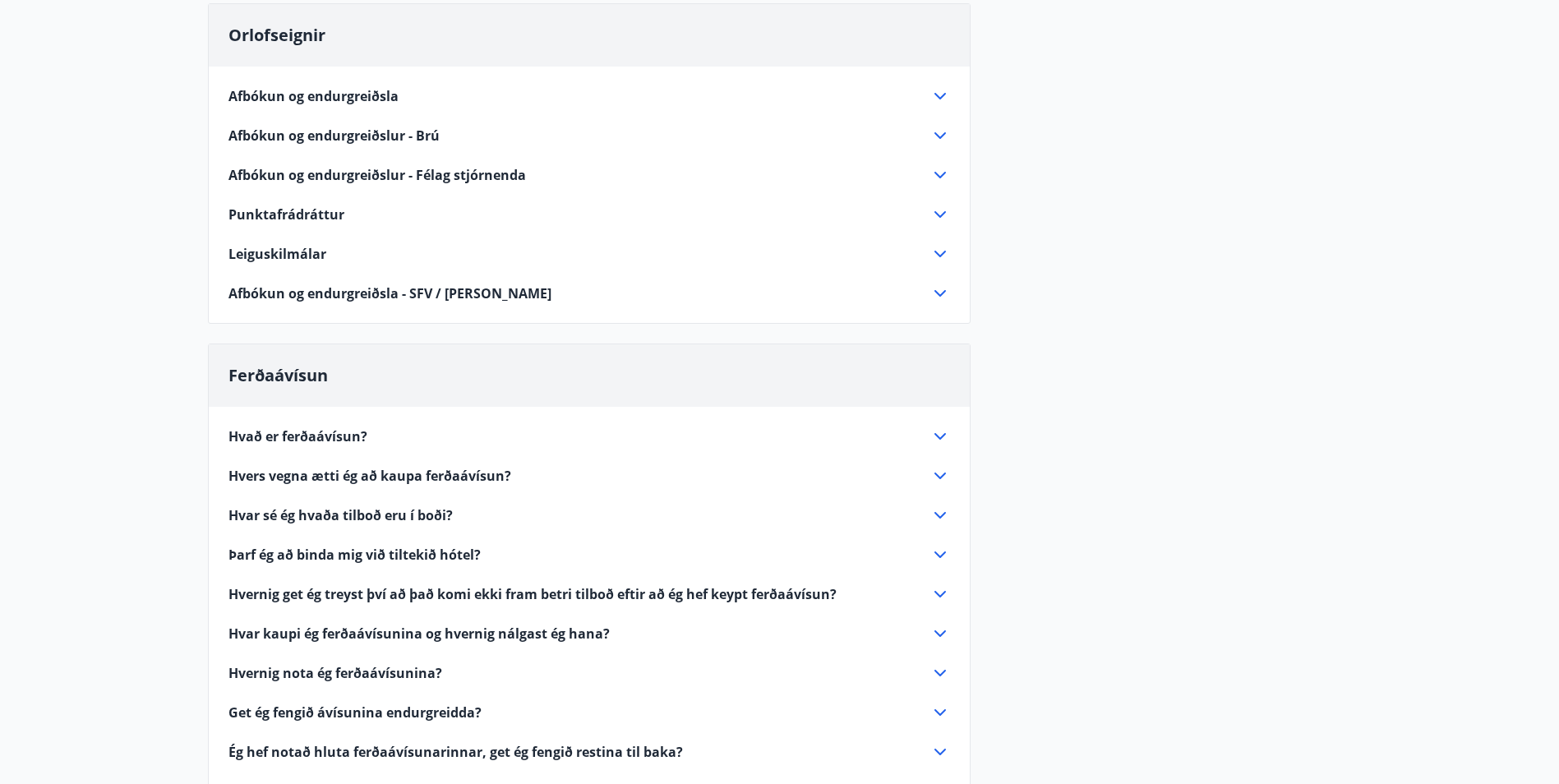
scroll to position [493, 0]
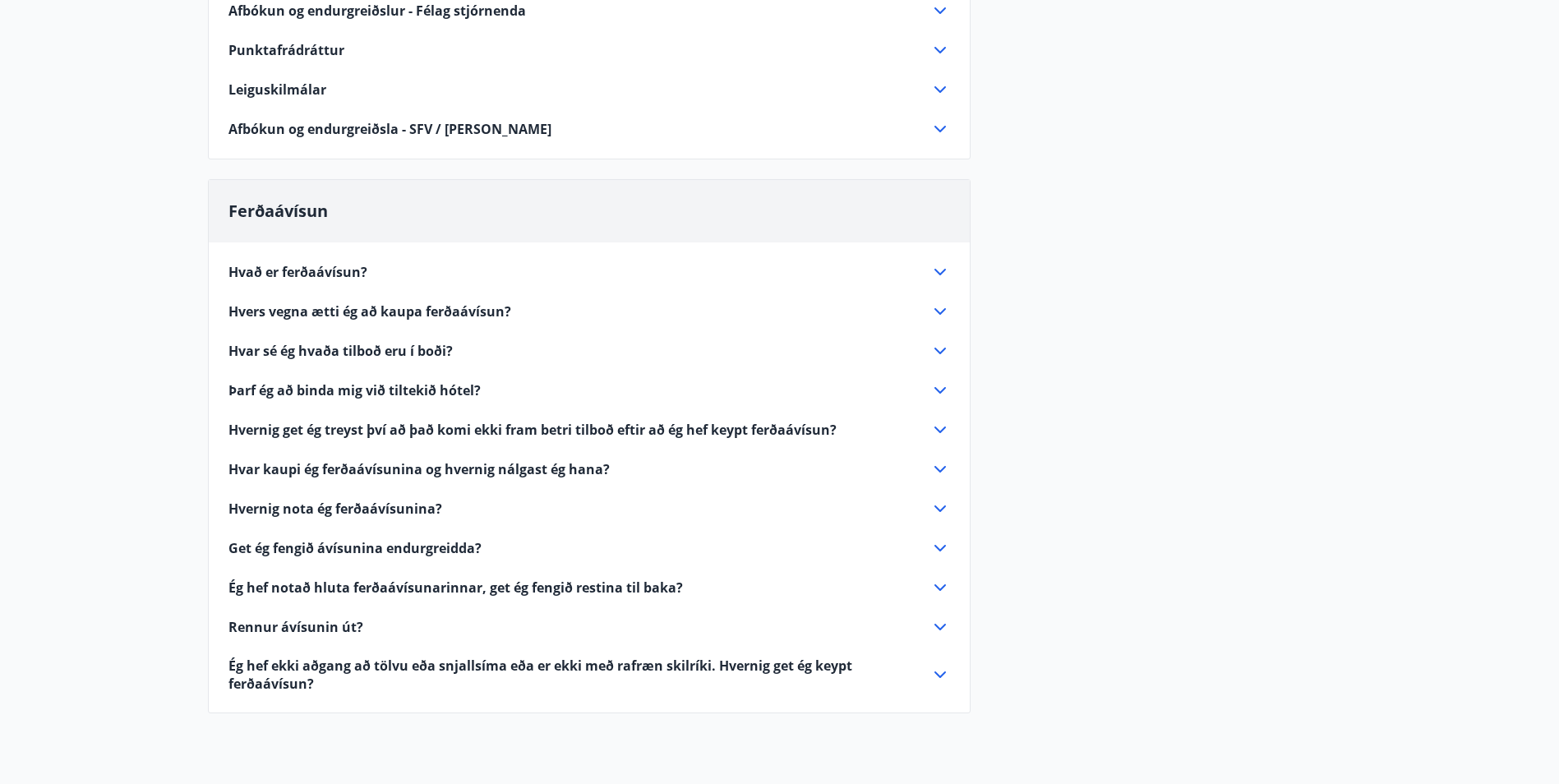
click at [943, 350] on icon at bounding box center [939, 351] width 11 height 7
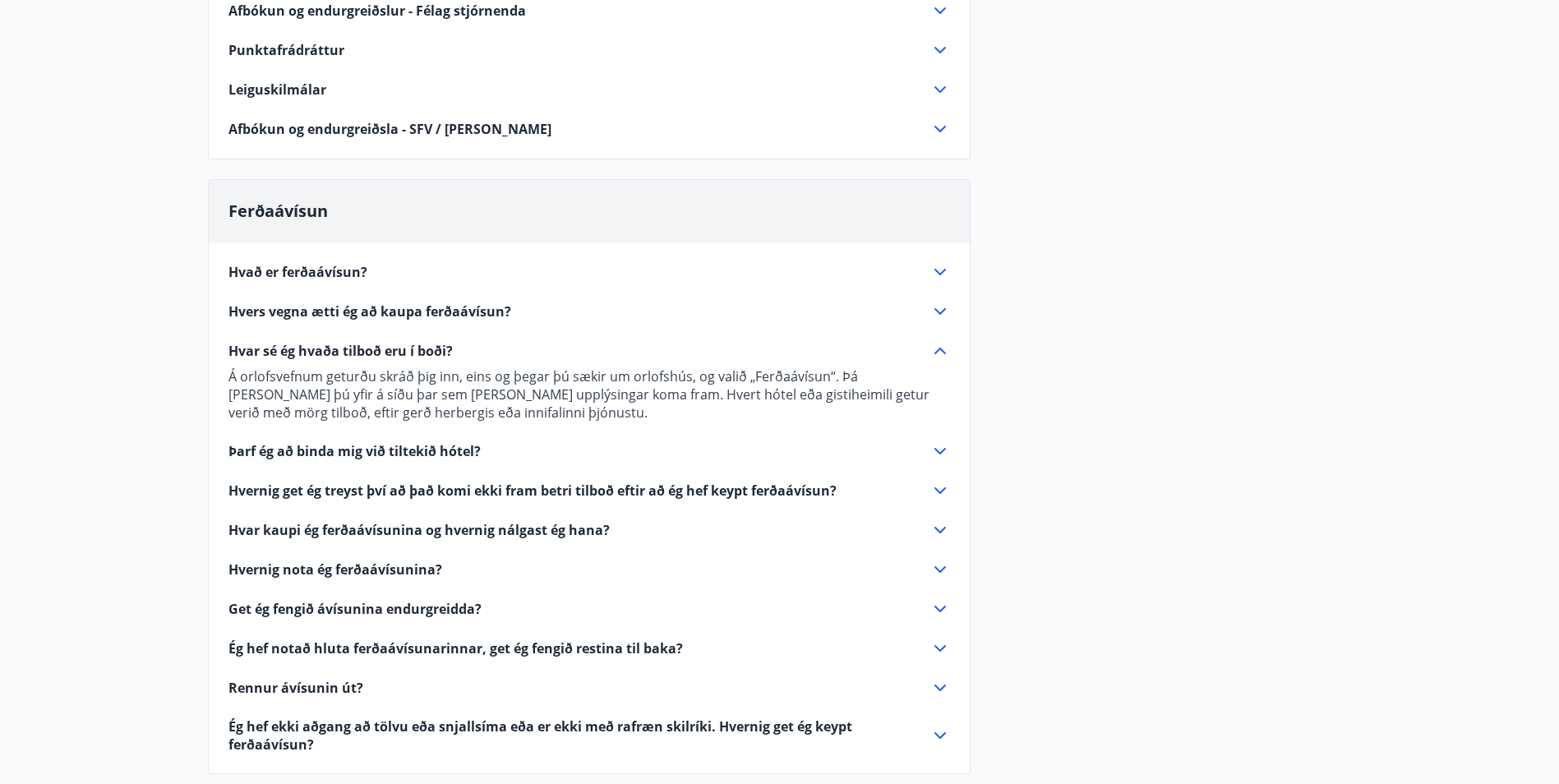
click at [942, 350] on icon at bounding box center [939, 351] width 11 height 7
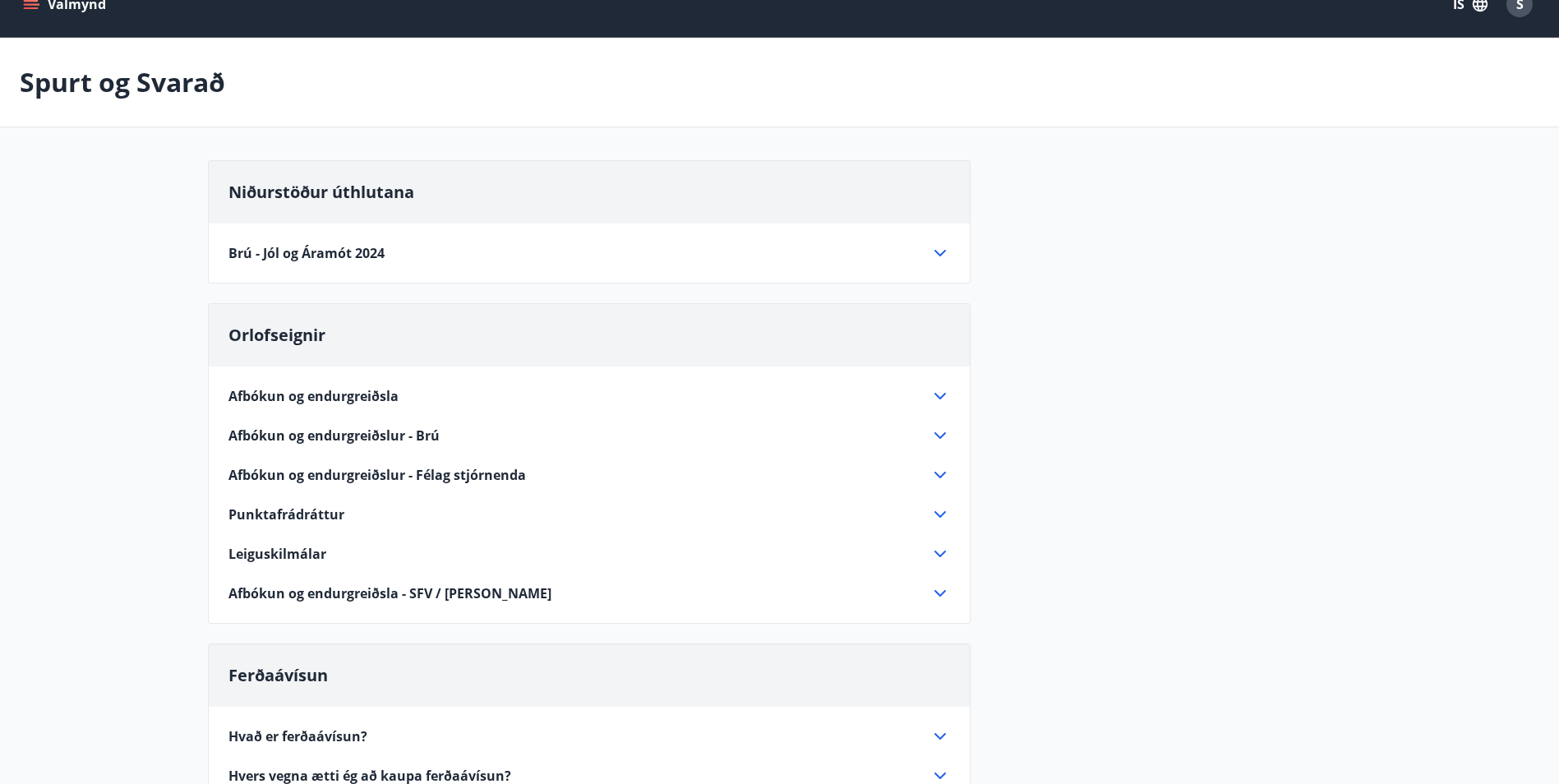
scroll to position [0, 0]
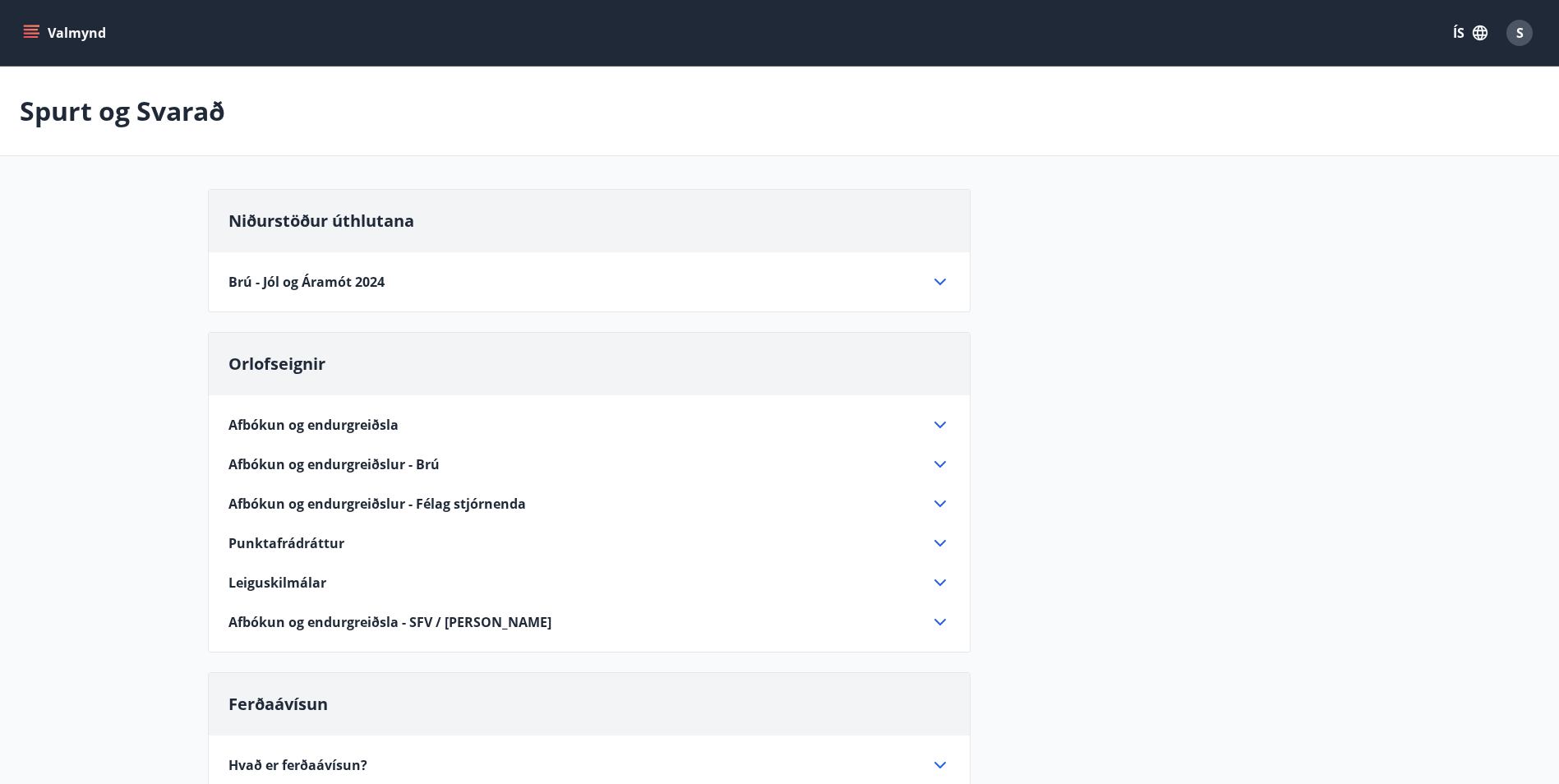
click at [66, 33] on button "Valmynd" at bounding box center [67, 33] width 93 height 30
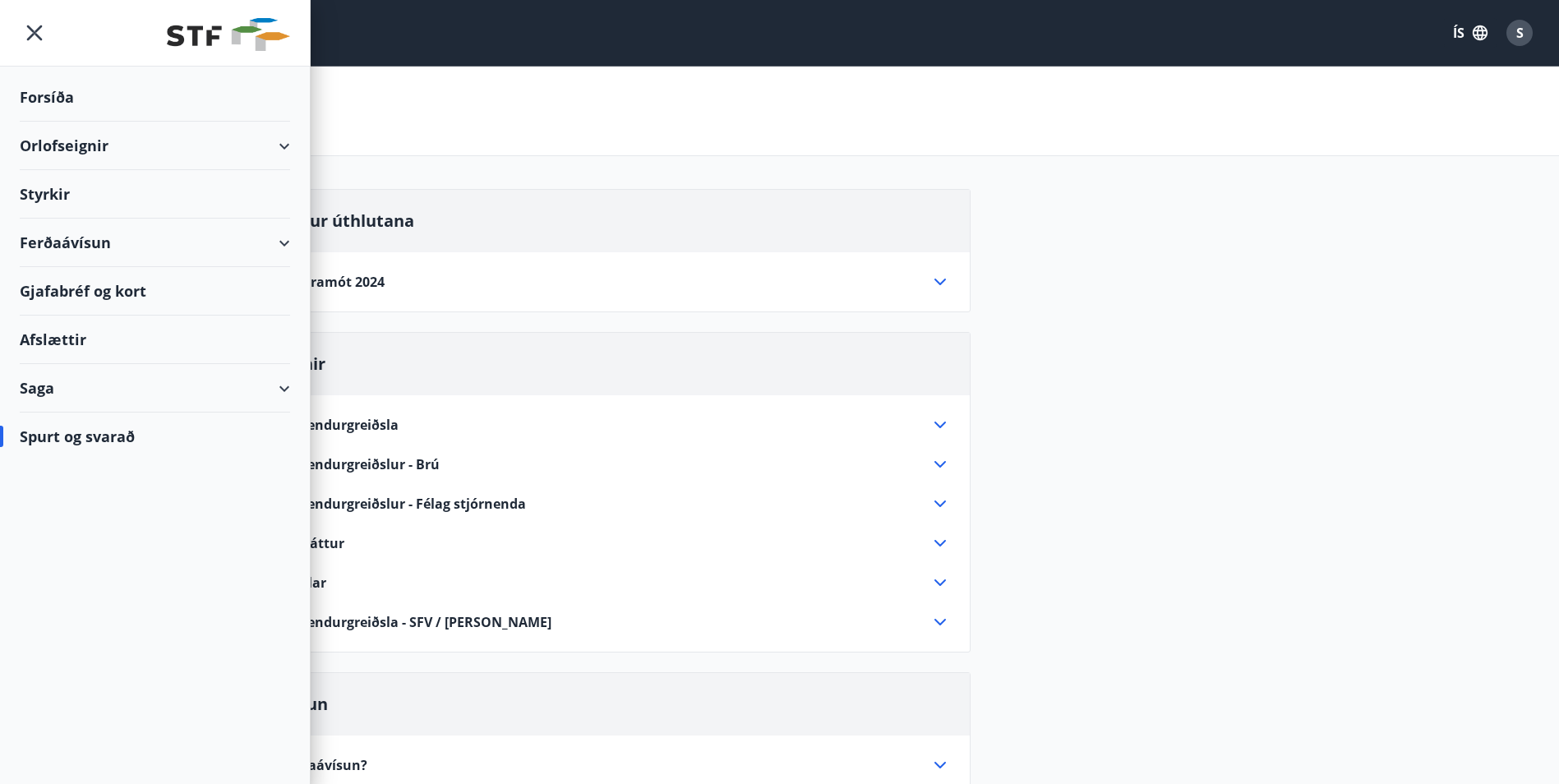
click at [457, 109] on div "Spurt og Svarað" at bounding box center [779, 111] width 1559 height 89
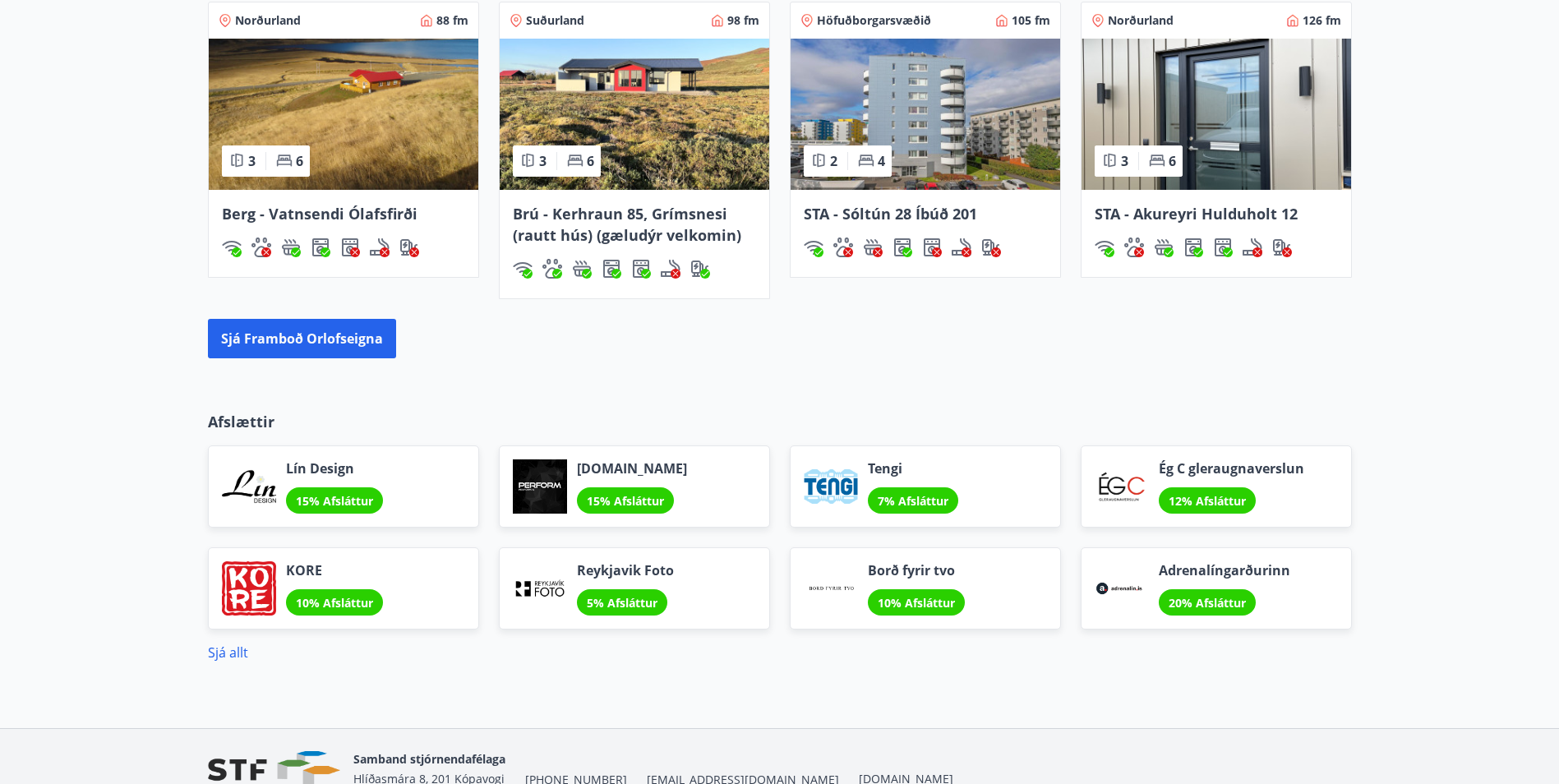
scroll to position [1197, 0]
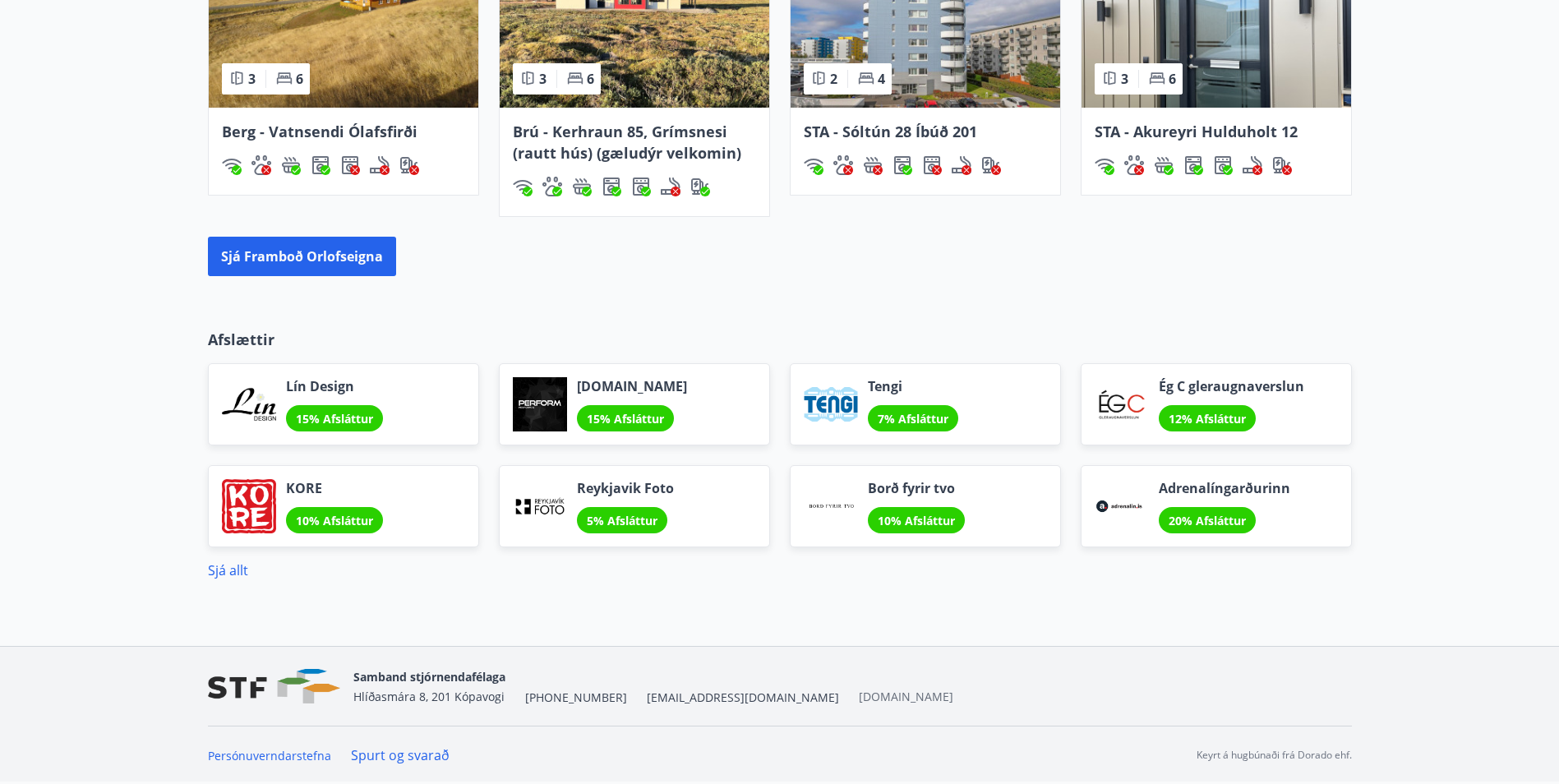
click at [859, 696] on link "[DOMAIN_NAME]" at bounding box center [906, 696] width 95 height 16
